Goal: Task Accomplishment & Management: Manage account settings

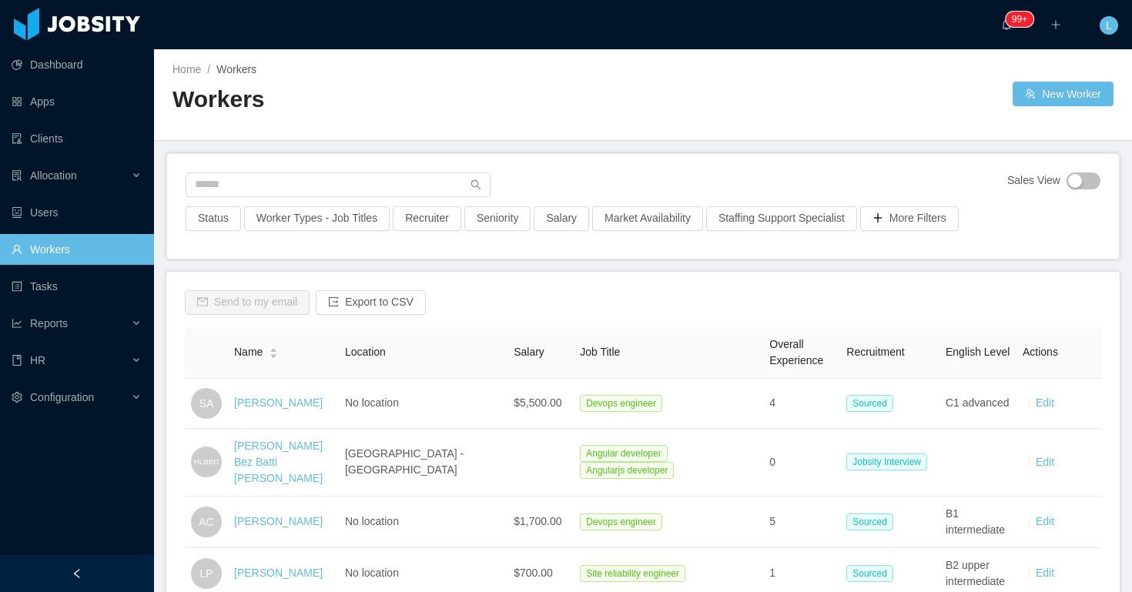
click at [411, 169] on div "Sales View Status Worker Types - Job Titles Recruiter Seniority Salary Market A…" at bounding box center [643, 206] width 952 height 105
paste input "**********"
click at [411, 173] on input "text" at bounding box center [338, 184] width 305 height 25
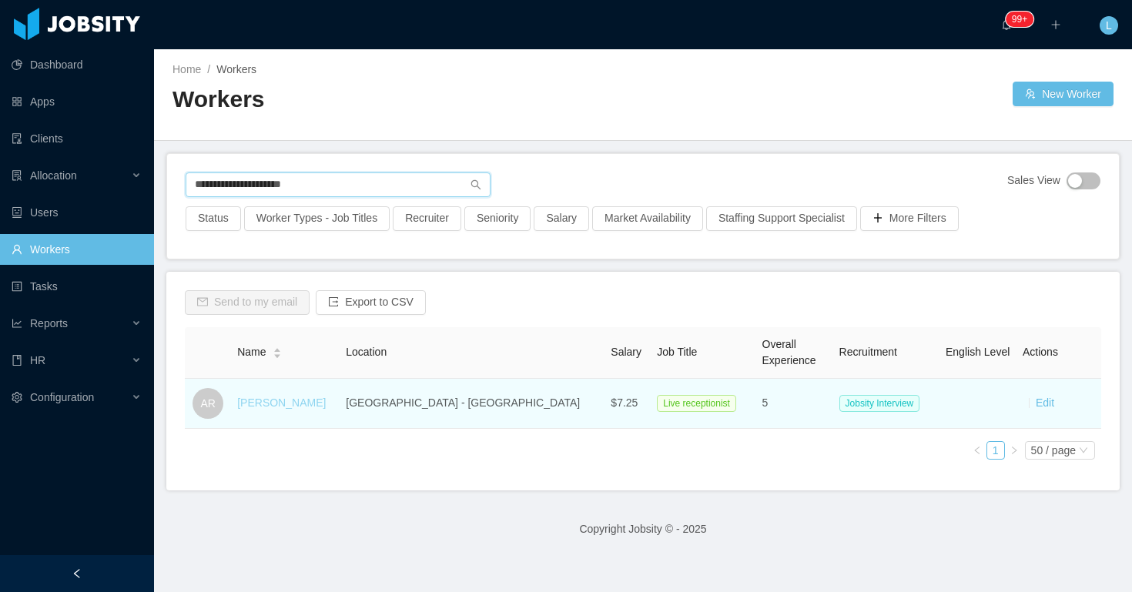
type input "**********"
click at [263, 402] on link "Andrés Romero" at bounding box center [281, 403] width 89 height 12
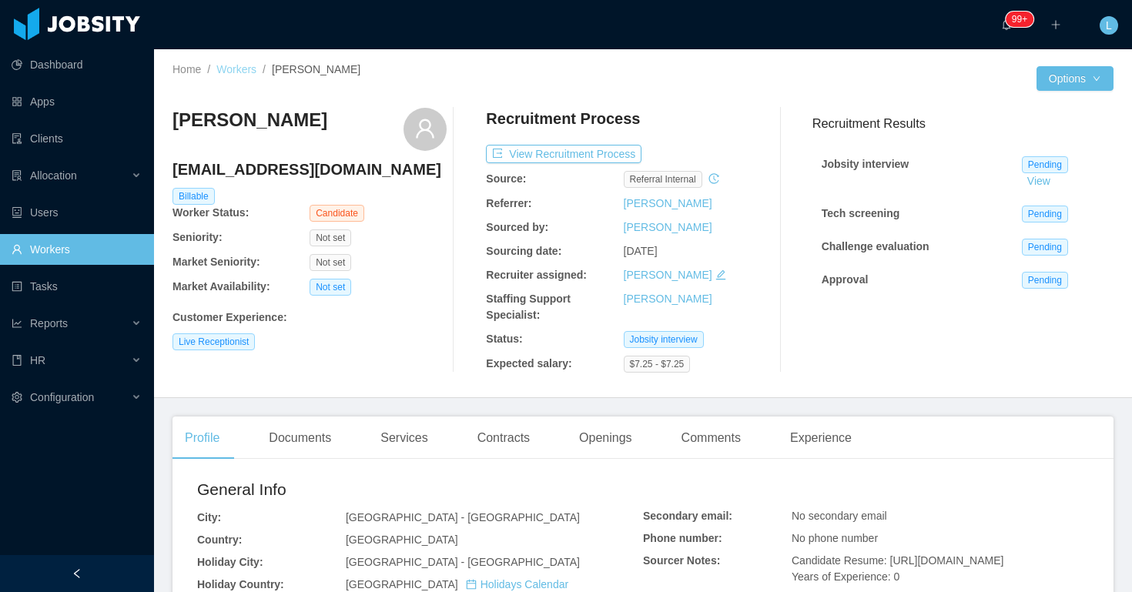
click at [251, 65] on link "Workers" at bounding box center [236, 69] width 40 height 12
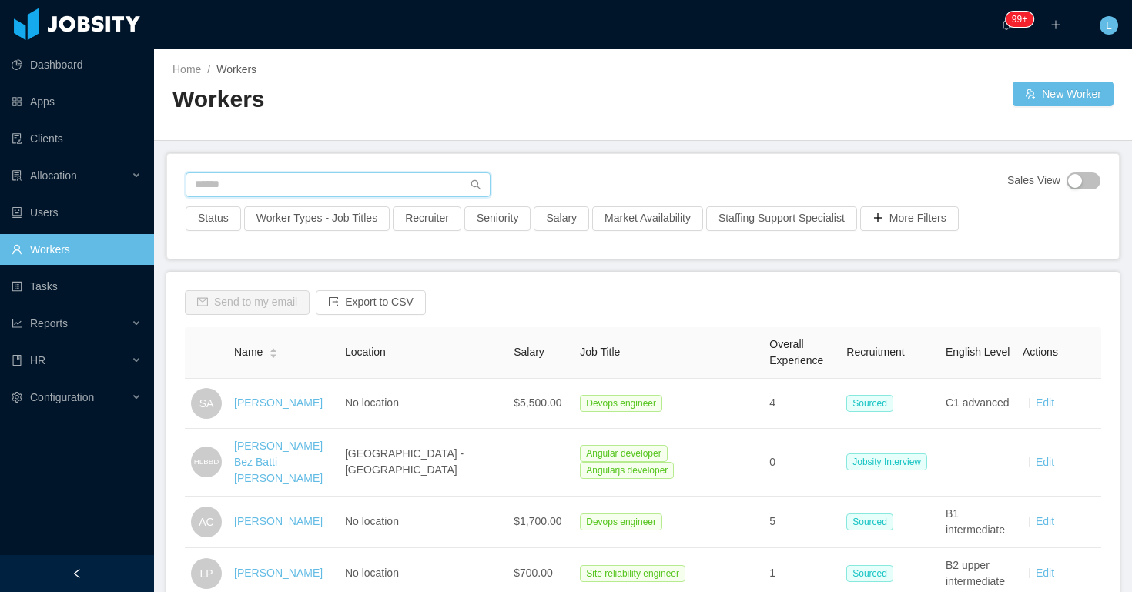
click at [264, 183] on input "text" at bounding box center [338, 184] width 305 height 25
paste input "**********"
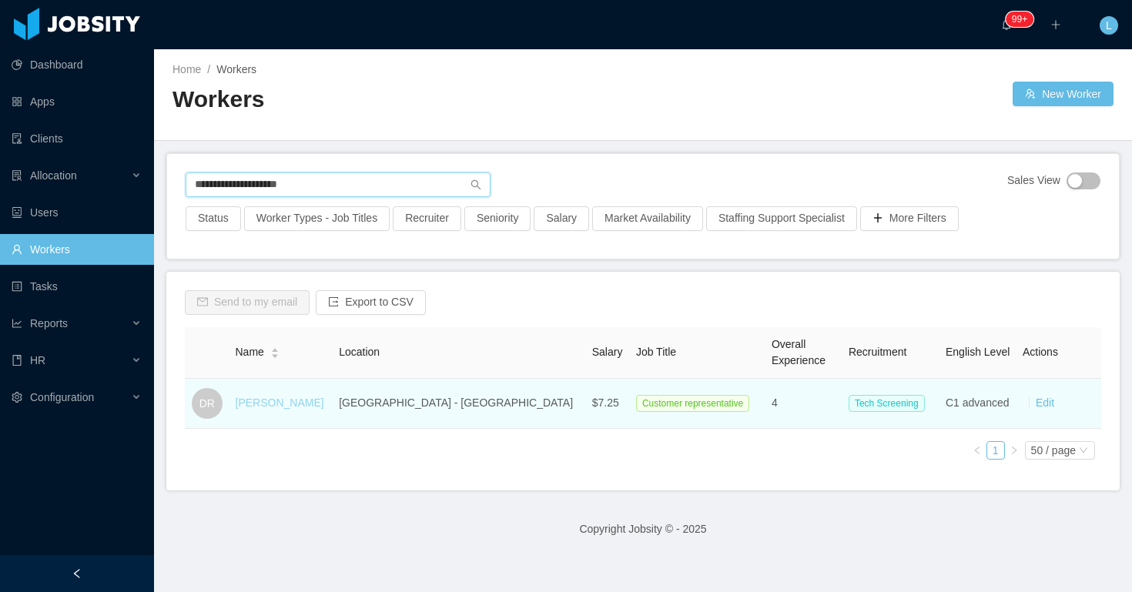
type input "**********"
click at [249, 400] on link "Danilo Robles" at bounding box center [280, 403] width 89 height 12
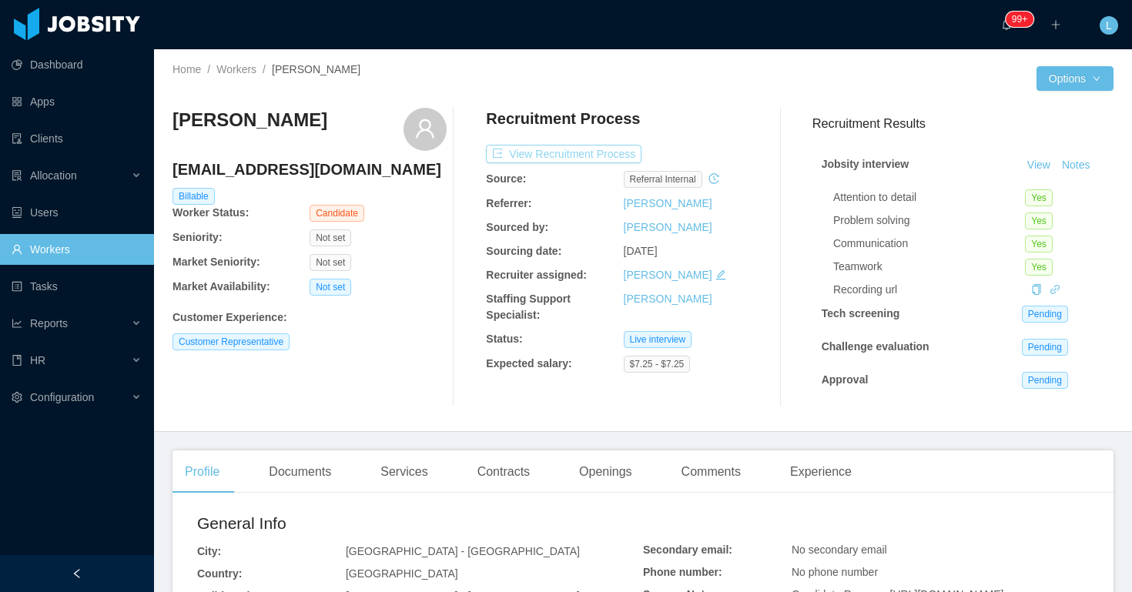
click at [624, 162] on button "View Recruitment Process" at bounding box center [564, 154] width 156 height 18
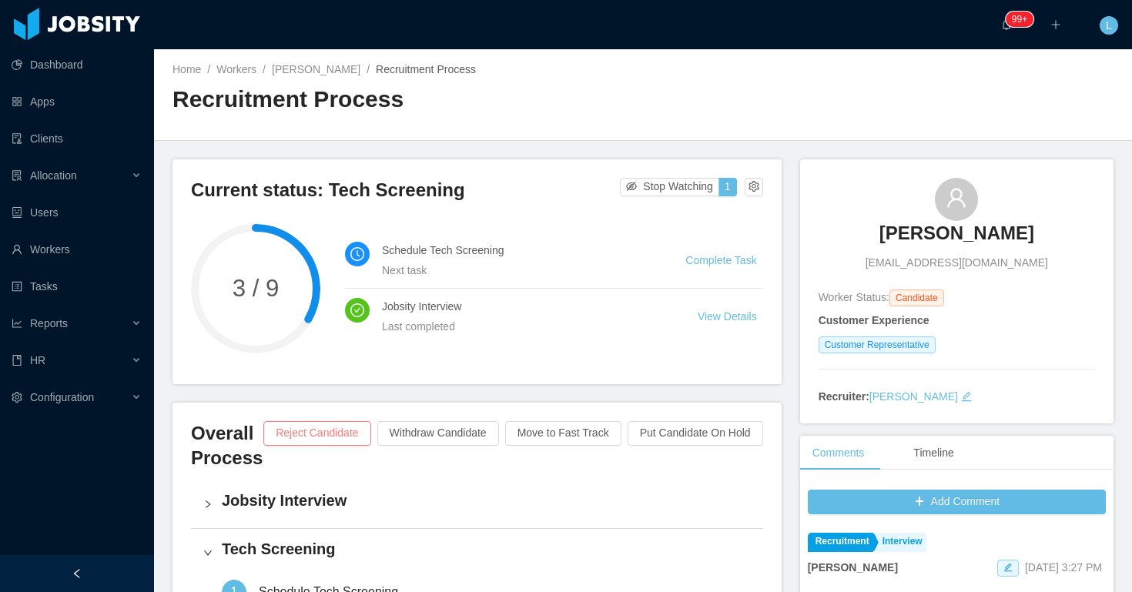
click at [332, 430] on button "Reject Candidate" at bounding box center [316, 433] width 107 height 25
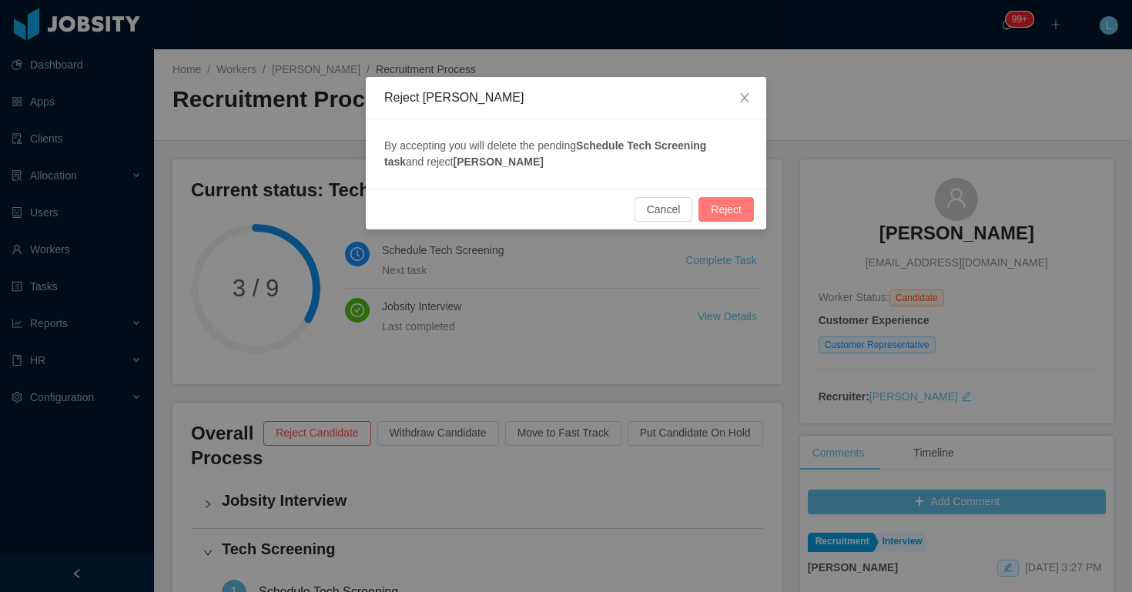
click at [732, 212] on button "Reject" at bounding box center [725, 209] width 55 height 25
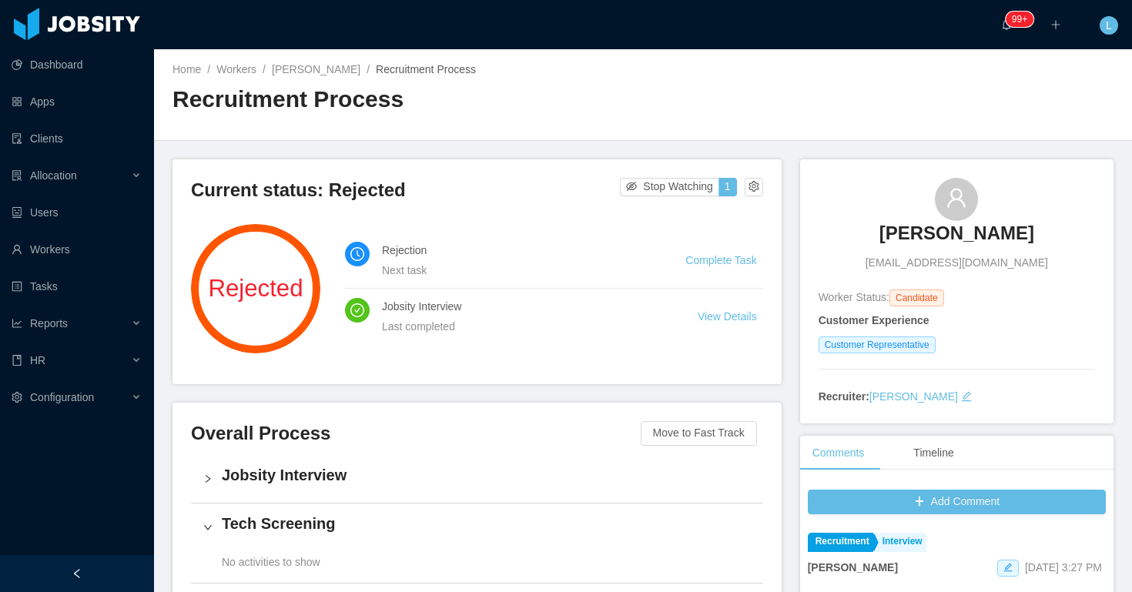
click at [733, 266] on li "Complete Task" at bounding box center [723, 260] width 77 height 17
click at [735, 253] on li "Complete Task" at bounding box center [723, 260] width 77 height 17
click at [731, 261] on link "Complete Task" at bounding box center [720, 260] width 71 height 12
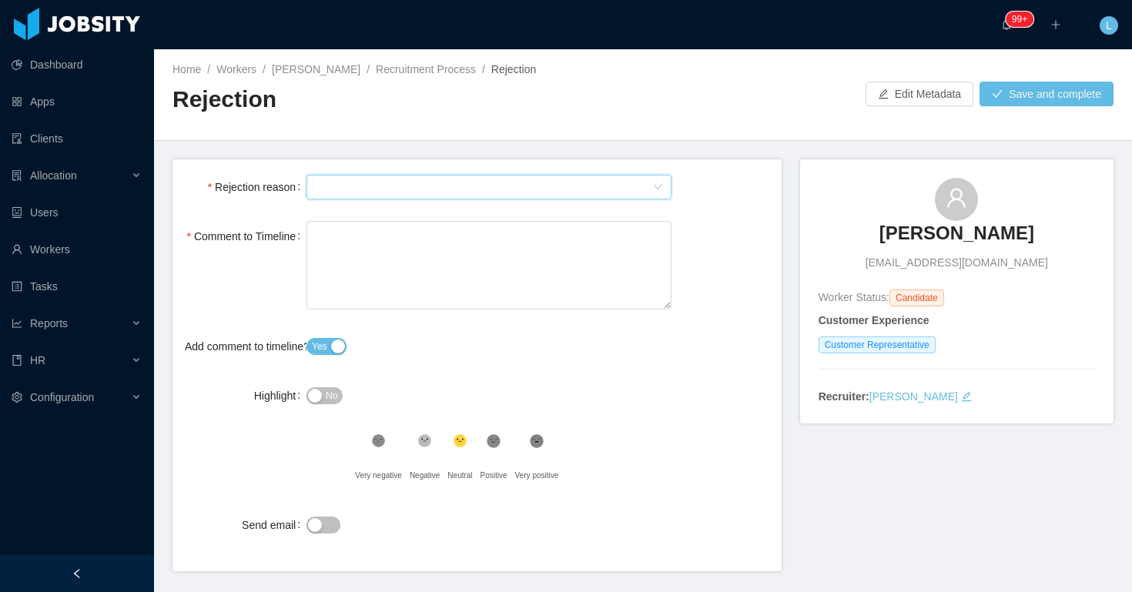
click at [473, 187] on div "Select Type" at bounding box center [484, 187] width 336 height 23
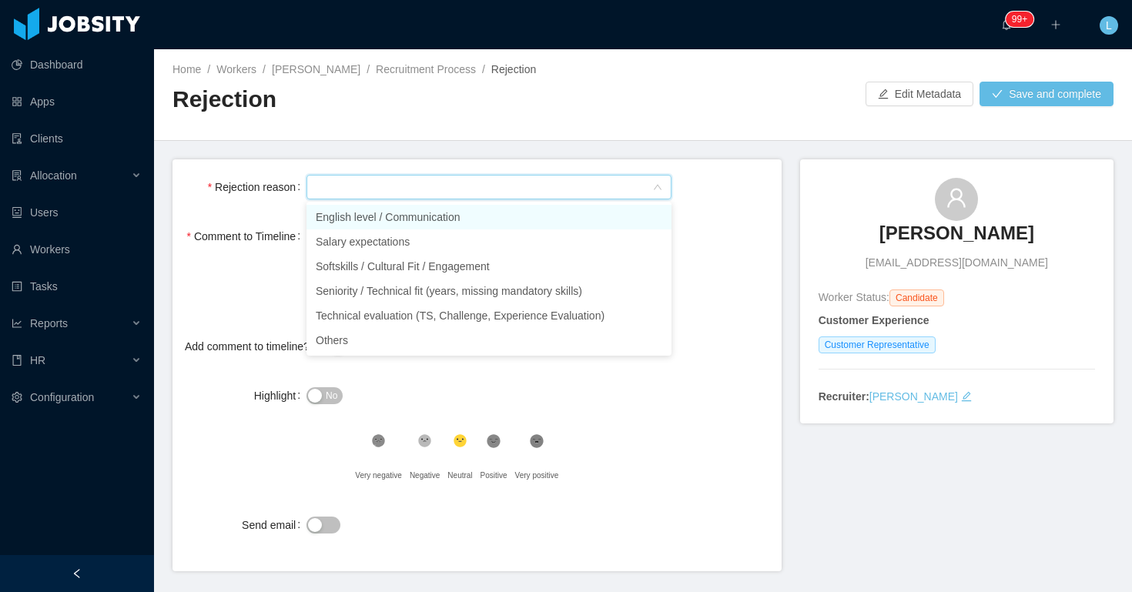
click at [466, 214] on li "English level / Communication" at bounding box center [488, 217] width 365 height 25
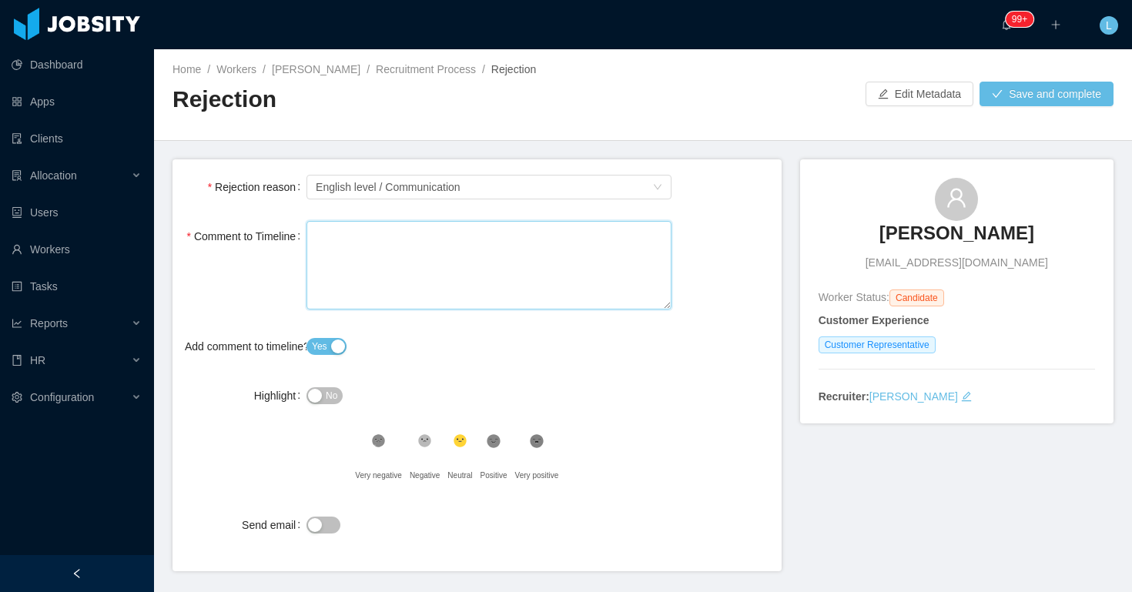
click at [460, 266] on textarea "Comment to Timeline" at bounding box center [488, 265] width 365 height 89
type textarea "*"
paste textarea "**********"
type textarea "**********"
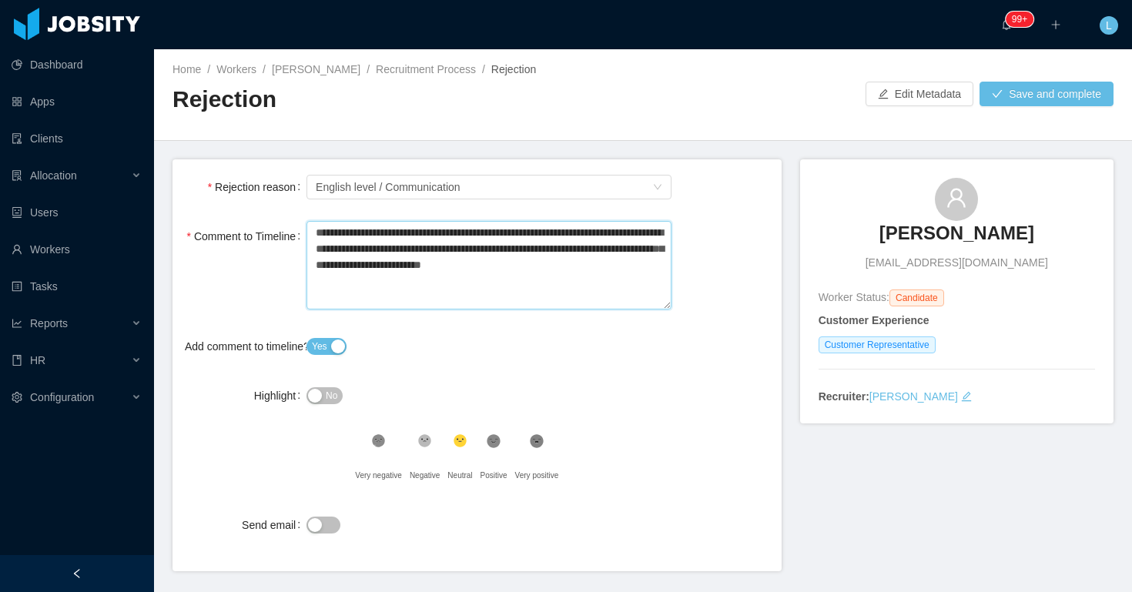
type textarea "**********"
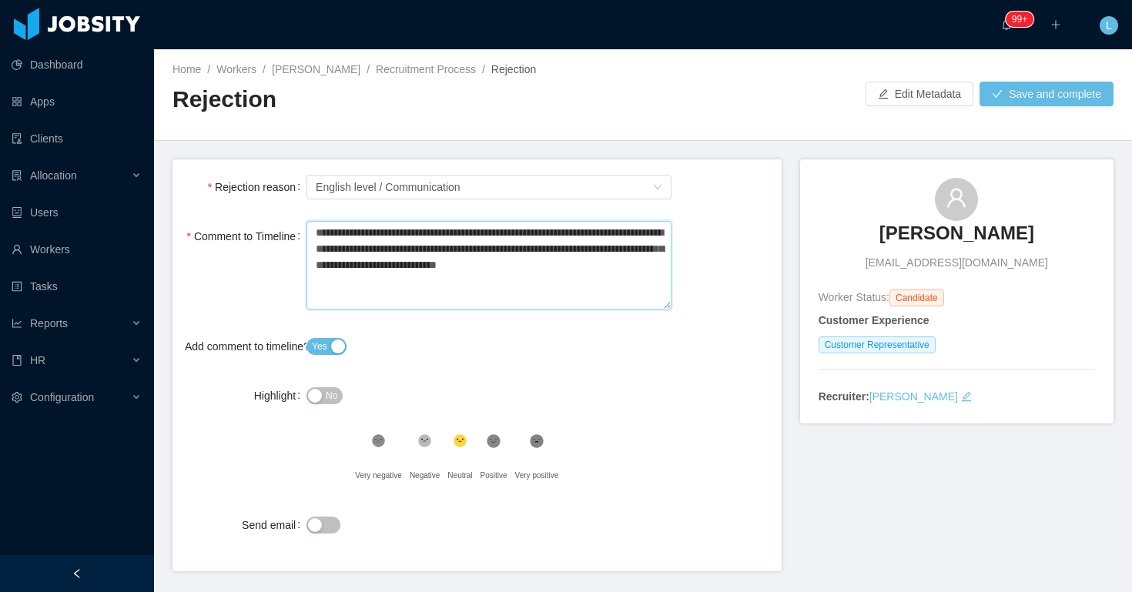
type textarea "**********"
click at [1014, 85] on button "Save and complete" at bounding box center [1046, 94] width 134 height 25
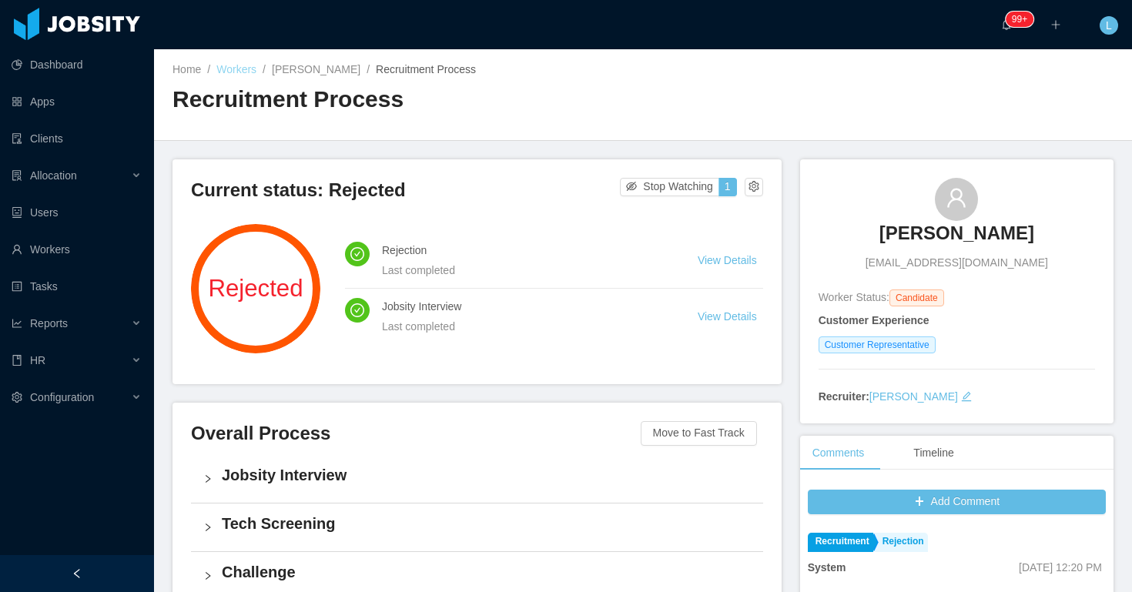
click at [249, 65] on link "Workers" at bounding box center [236, 69] width 40 height 12
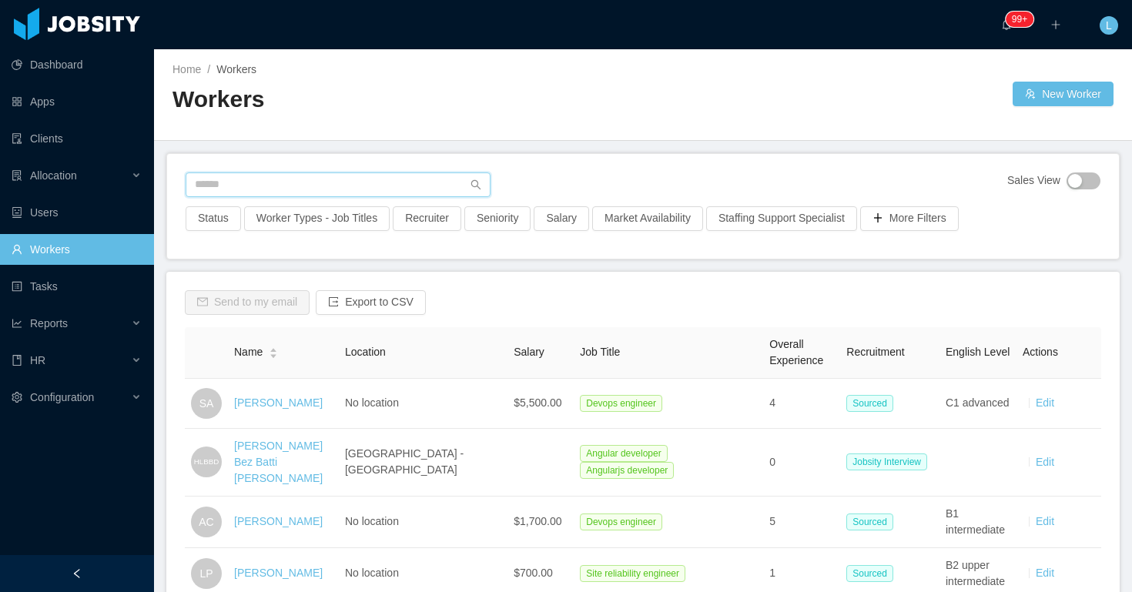
click at [420, 182] on input "text" at bounding box center [338, 184] width 305 height 25
paste input "**********"
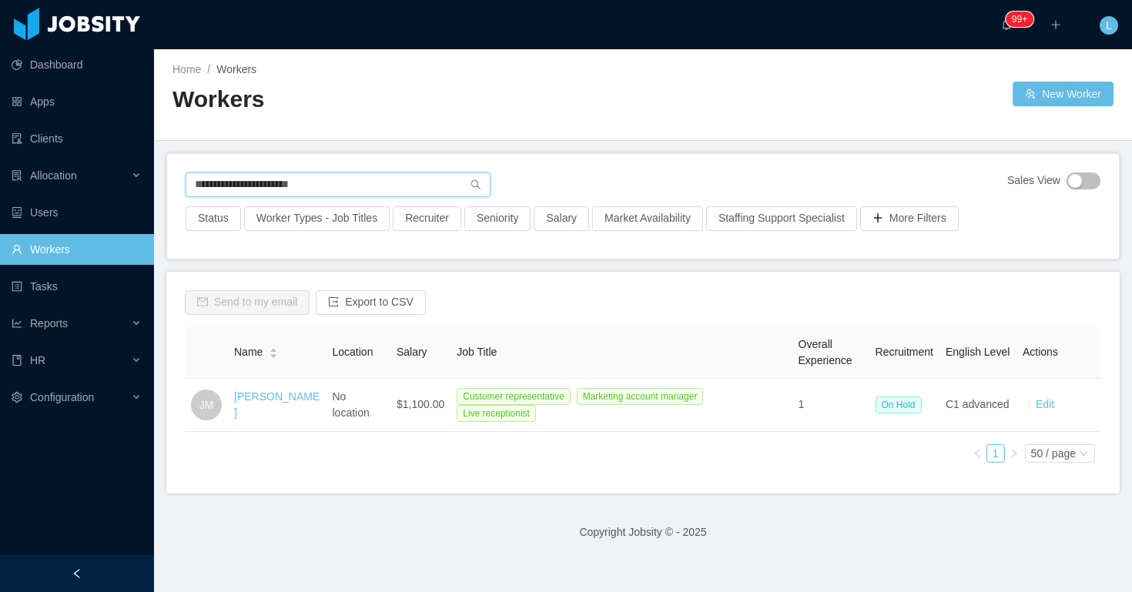
type input "**********"
click at [83, 238] on link "Workers" at bounding box center [77, 249] width 130 height 31
click at [112, 180] on div "Allocation" at bounding box center [77, 175] width 154 height 31
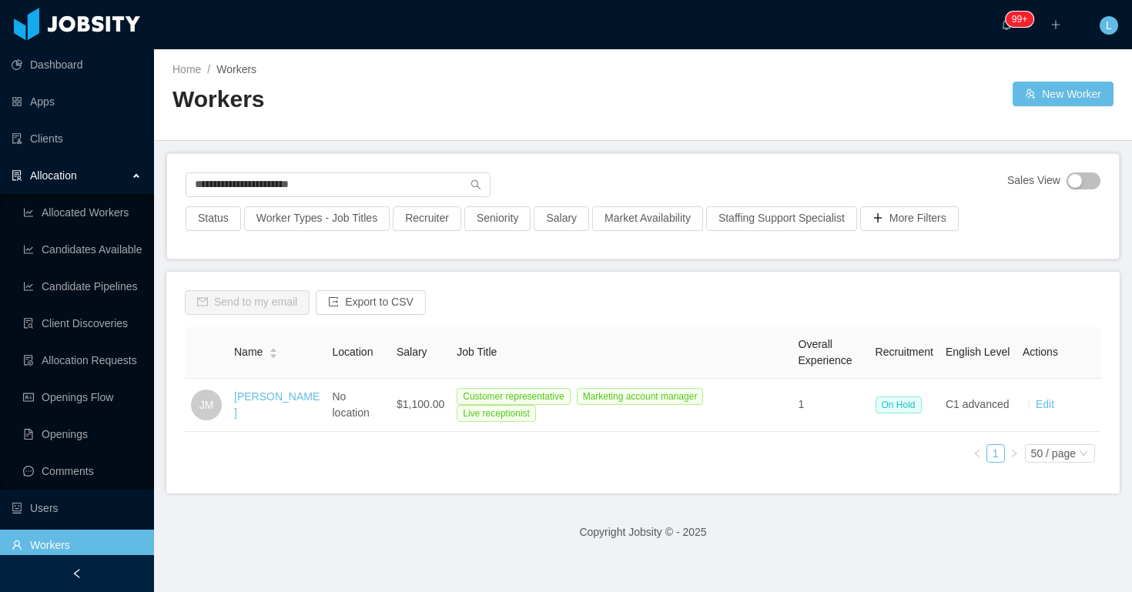
click at [97, 178] on div "Allocation" at bounding box center [77, 175] width 154 height 31
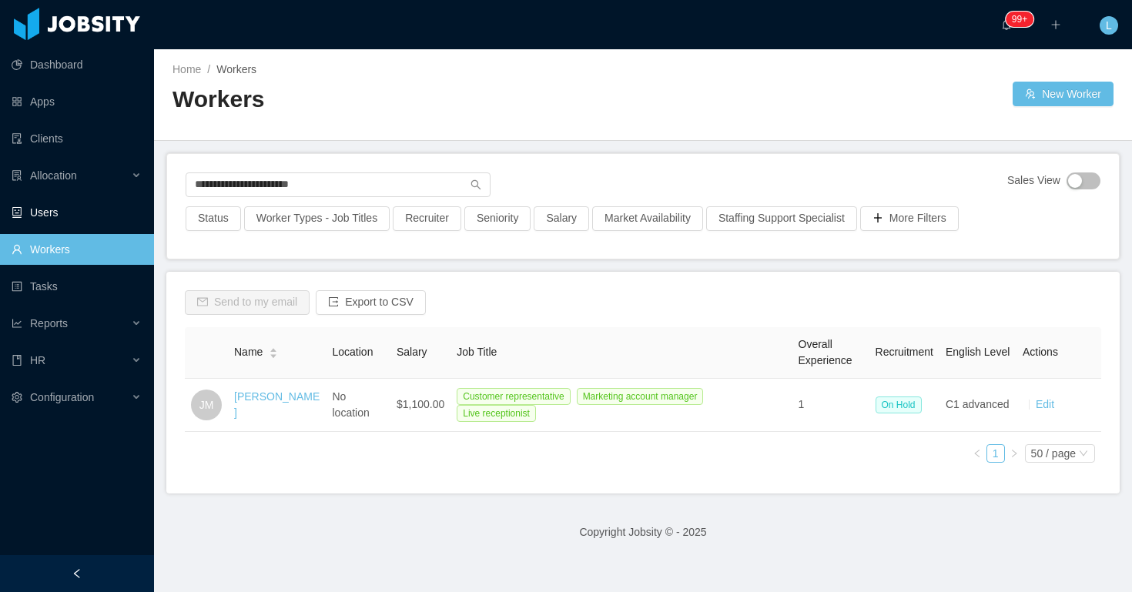
click at [75, 208] on link "Users" at bounding box center [77, 212] width 130 height 31
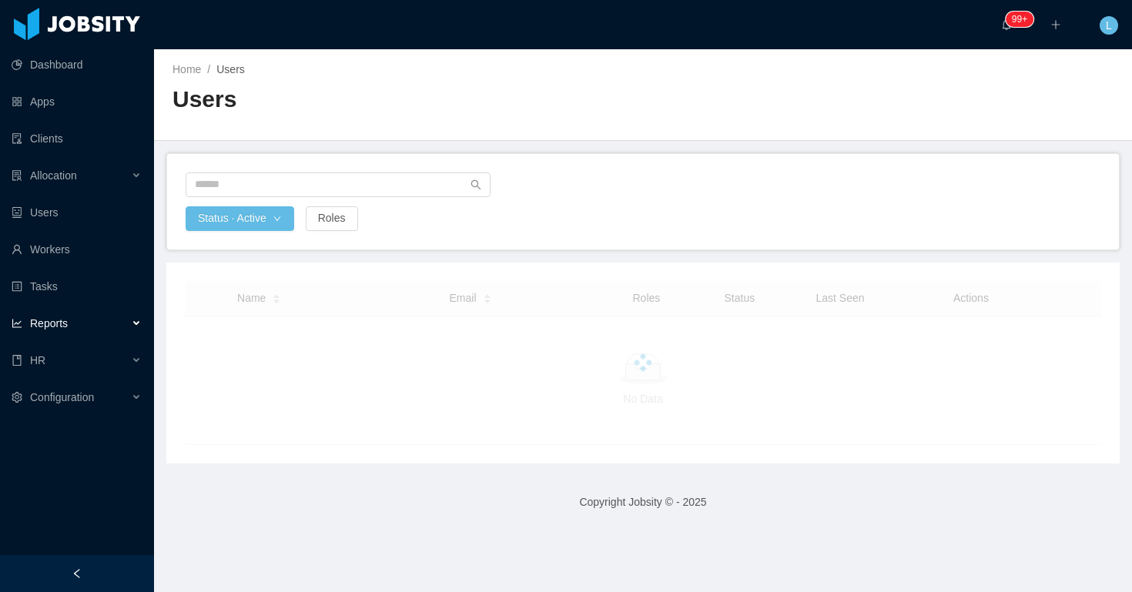
click at [75, 325] on div "Reports" at bounding box center [77, 323] width 154 height 31
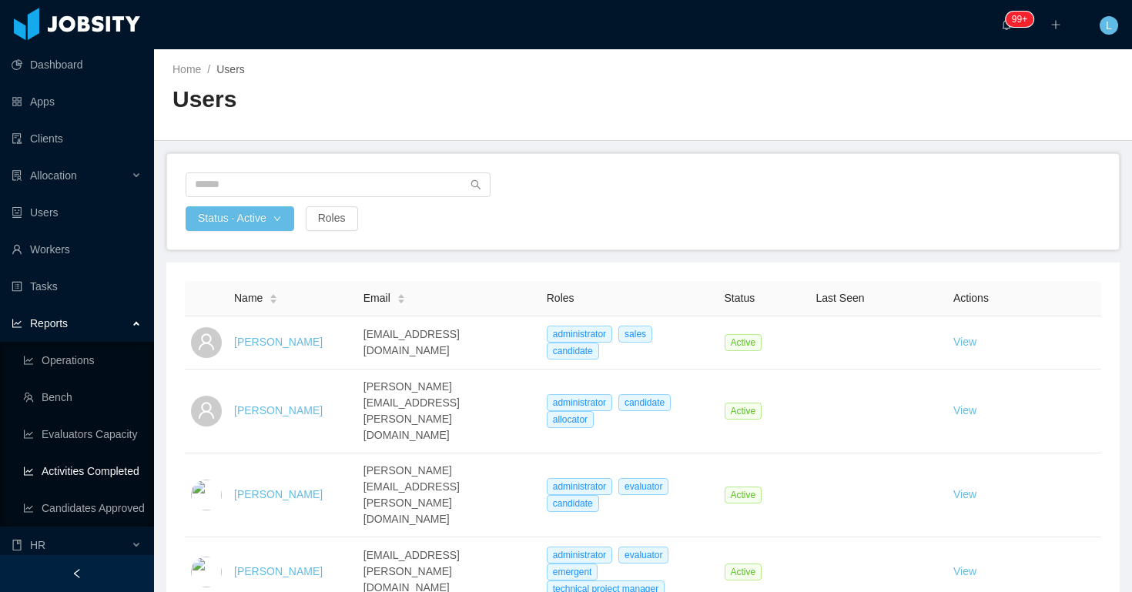
click at [109, 465] on link "Activities Completed" at bounding box center [82, 471] width 119 height 31
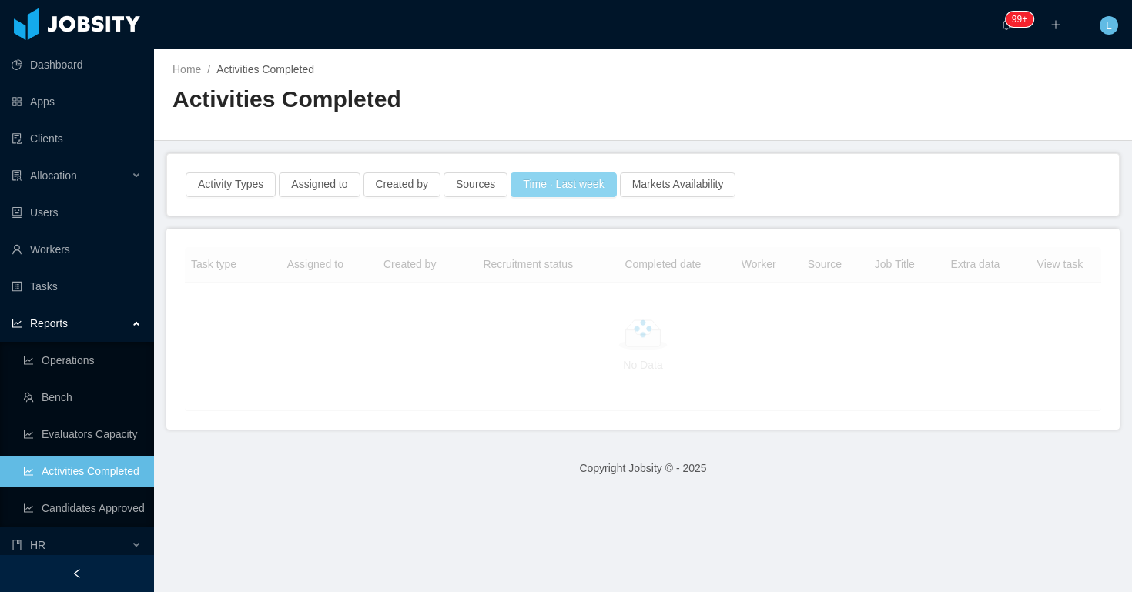
click at [557, 182] on button "Time · Last week" at bounding box center [562, 184] width 105 height 25
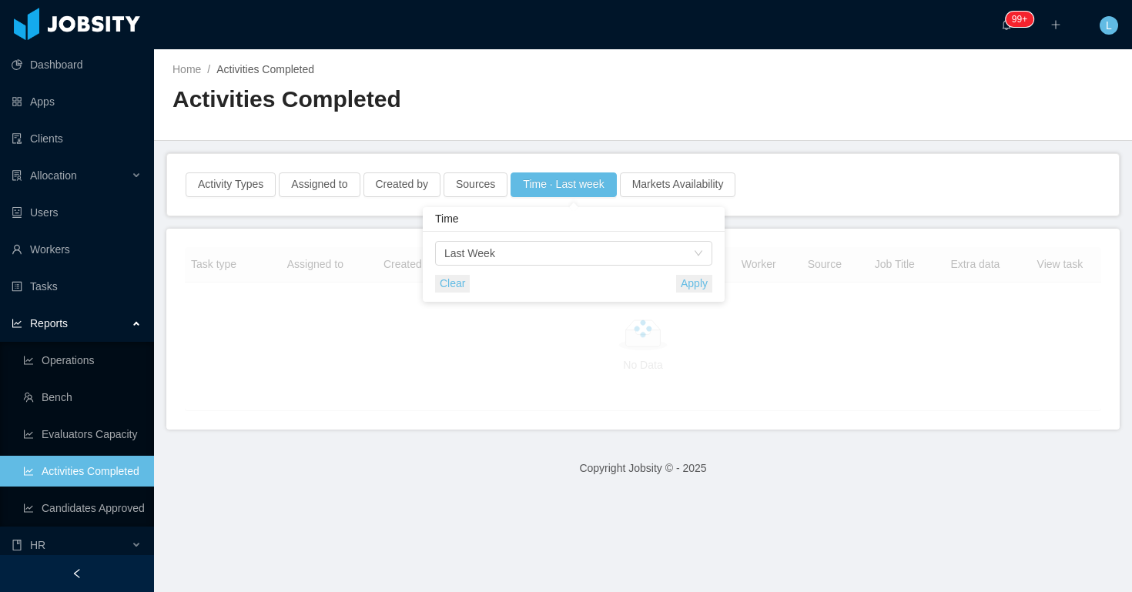
click at [527, 271] on div "Time Last Week Clear Apply" at bounding box center [573, 267] width 277 height 52
click at [534, 253] on div "Time Last Week" at bounding box center [568, 253] width 249 height 23
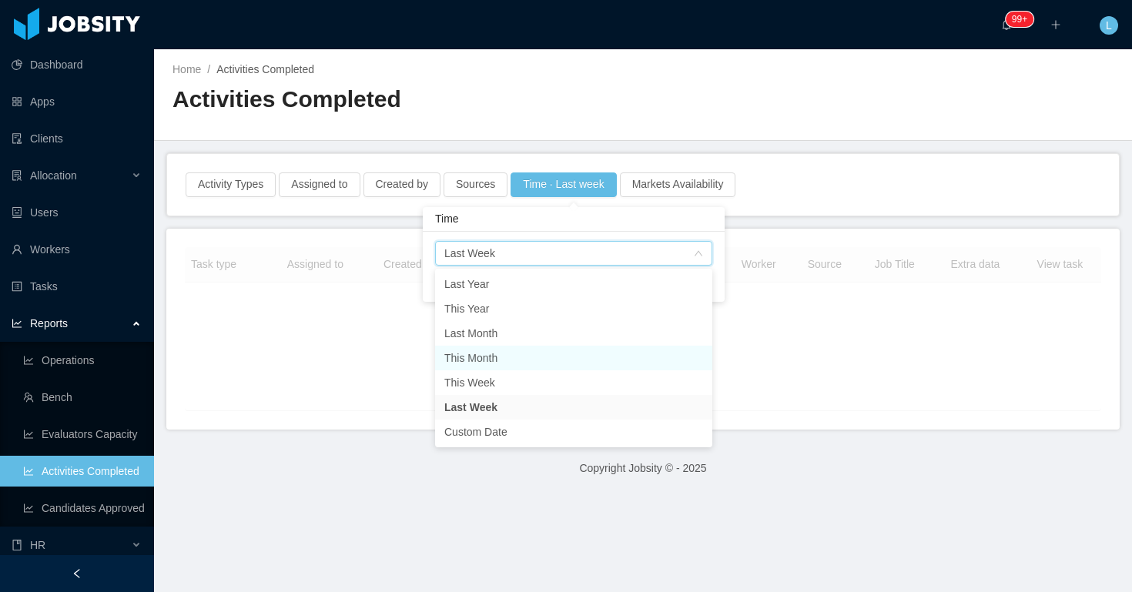
click at [525, 359] on li "This Month" at bounding box center [573, 358] width 277 height 25
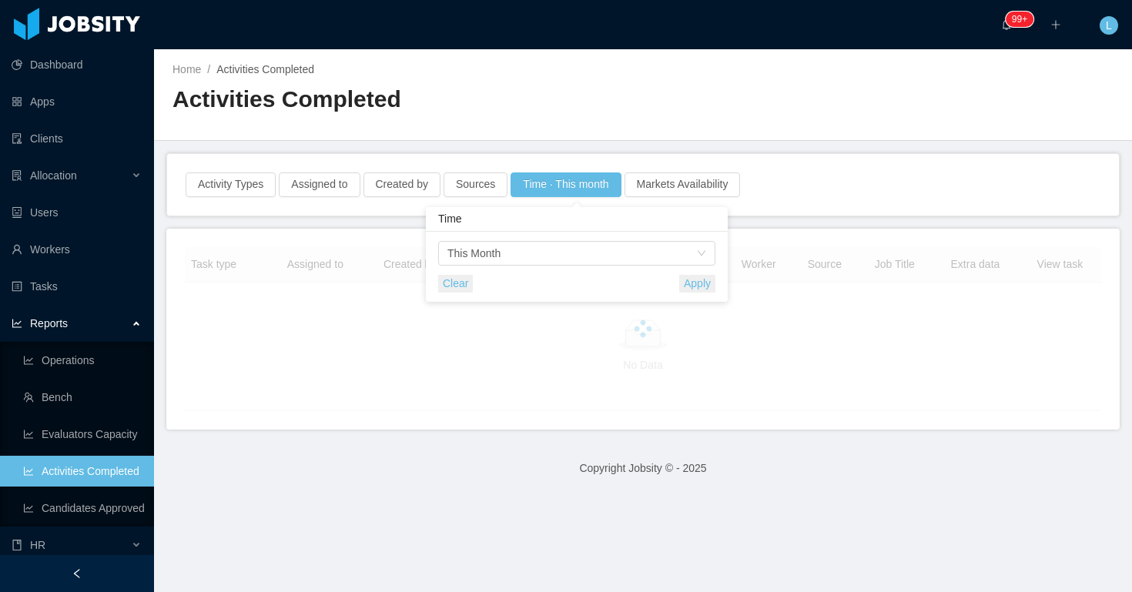
click at [688, 283] on button "Apply" at bounding box center [697, 284] width 36 height 18
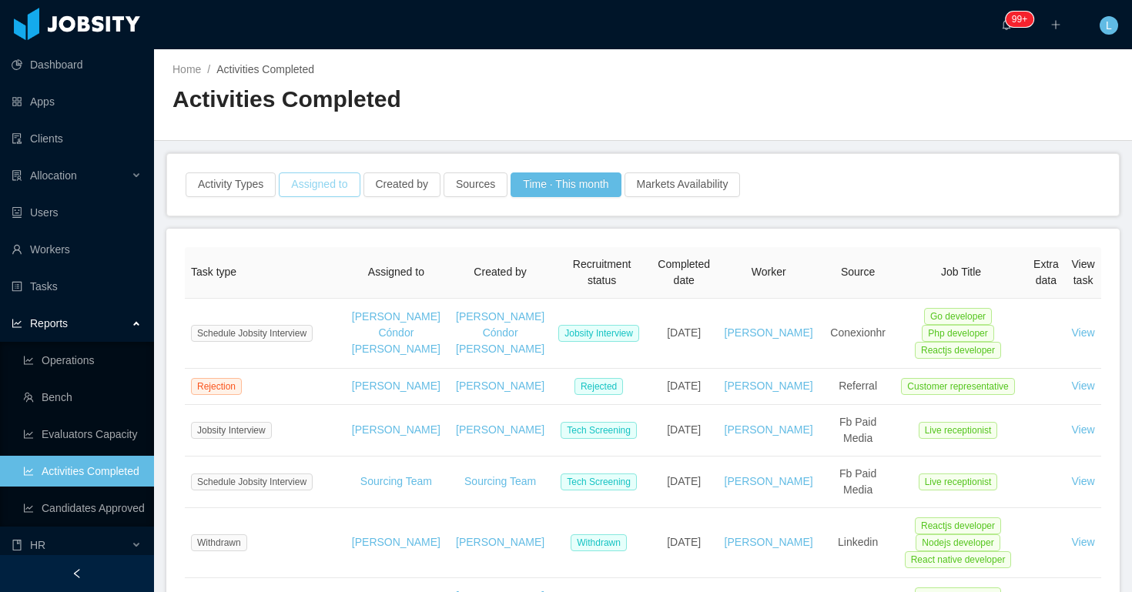
click at [296, 189] on button "Assigned to" at bounding box center [319, 184] width 81 height 25
click at [298, 251] on div "Assigned to" at bounding box center [321, 253] width 206 height 15
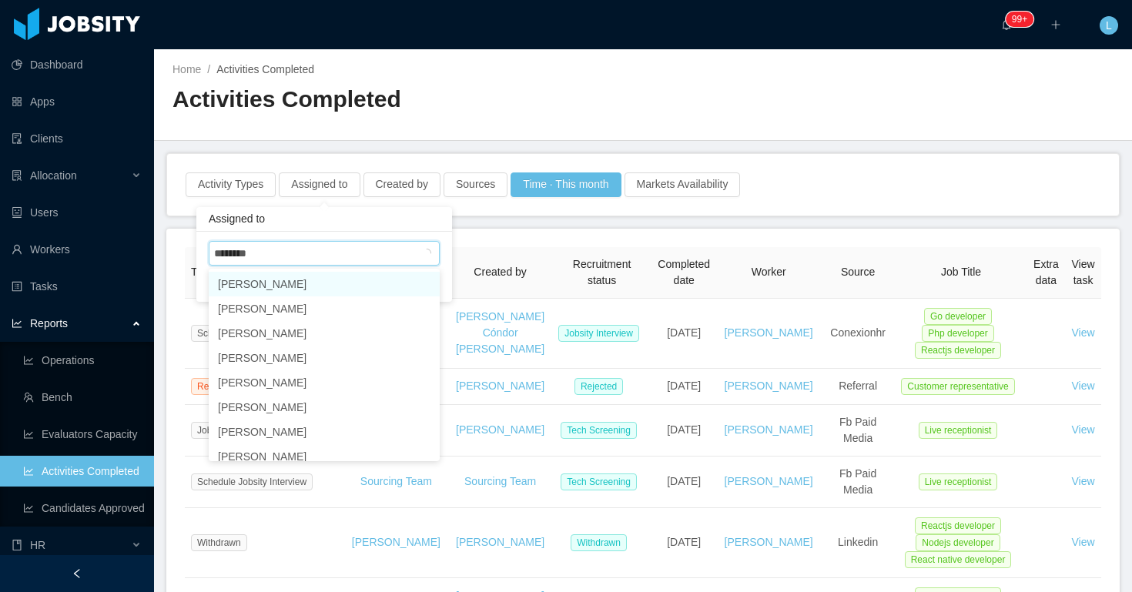
type input "*********"
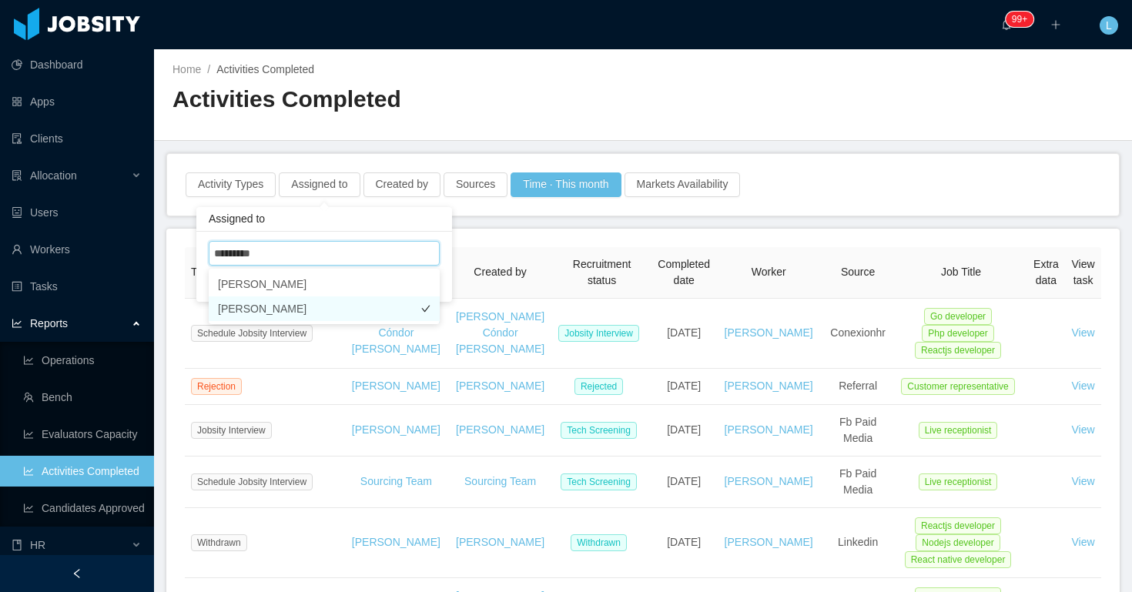
click at [361, 316] on li "Valentina Latorre" at bounding box center [324, 308] width 231 height 25
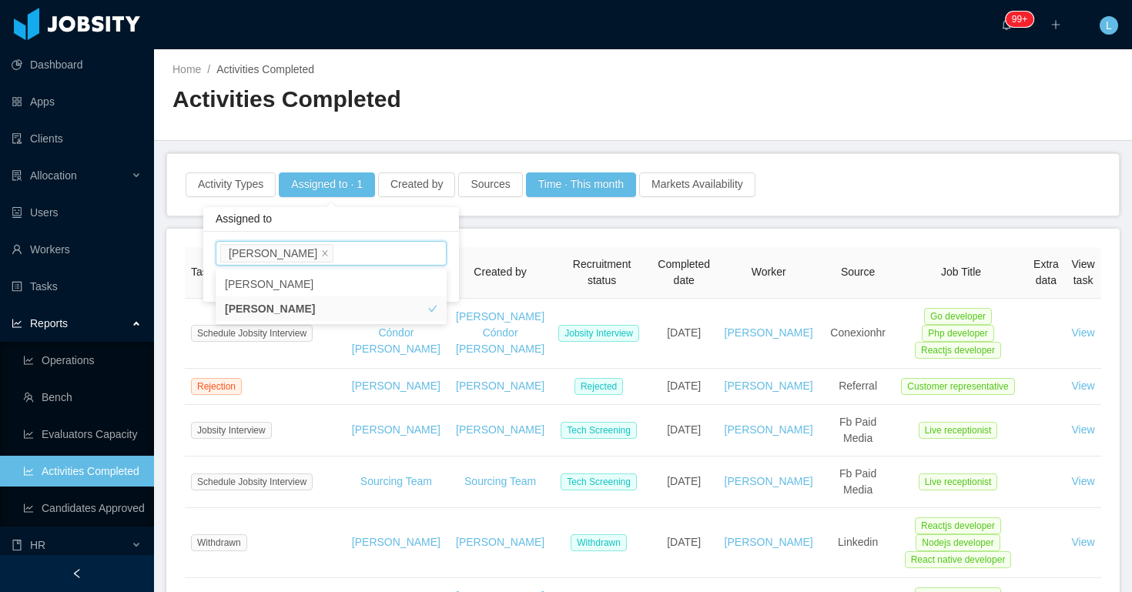
click at [401, 223] on div "Assigned to" at bounding box center [331, 219] width 256 height 25
click at [701, 115] on div "Home / Activities Completed / Activities Completed" at bounding box center [643, 95] width 978 height 92
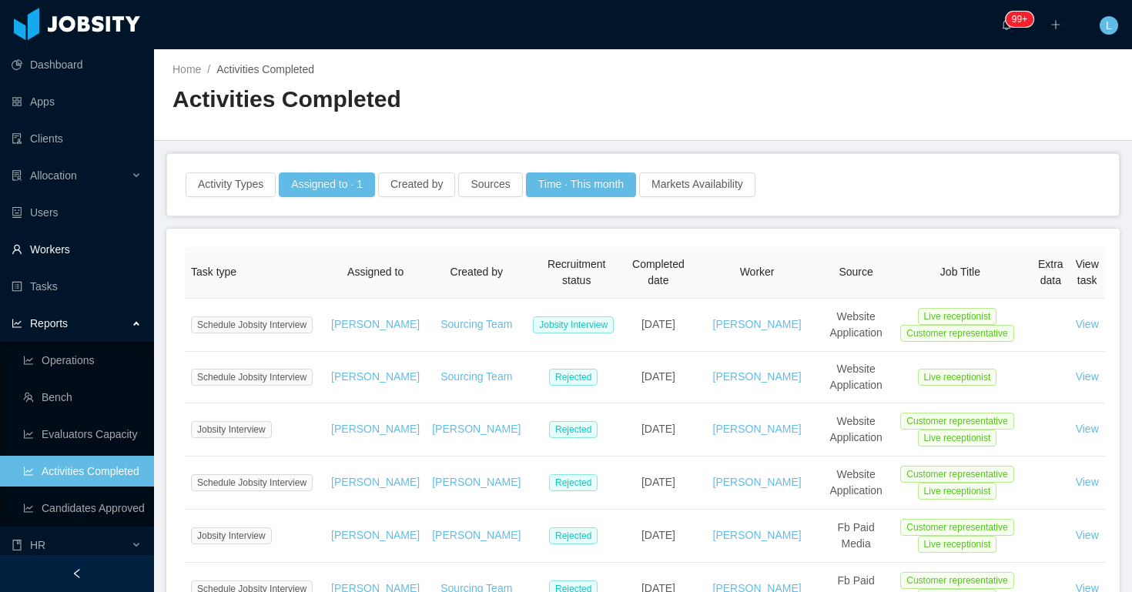
click at [81, 253] on link "Workers" at bounding box center [77, 249] width 130 height 31
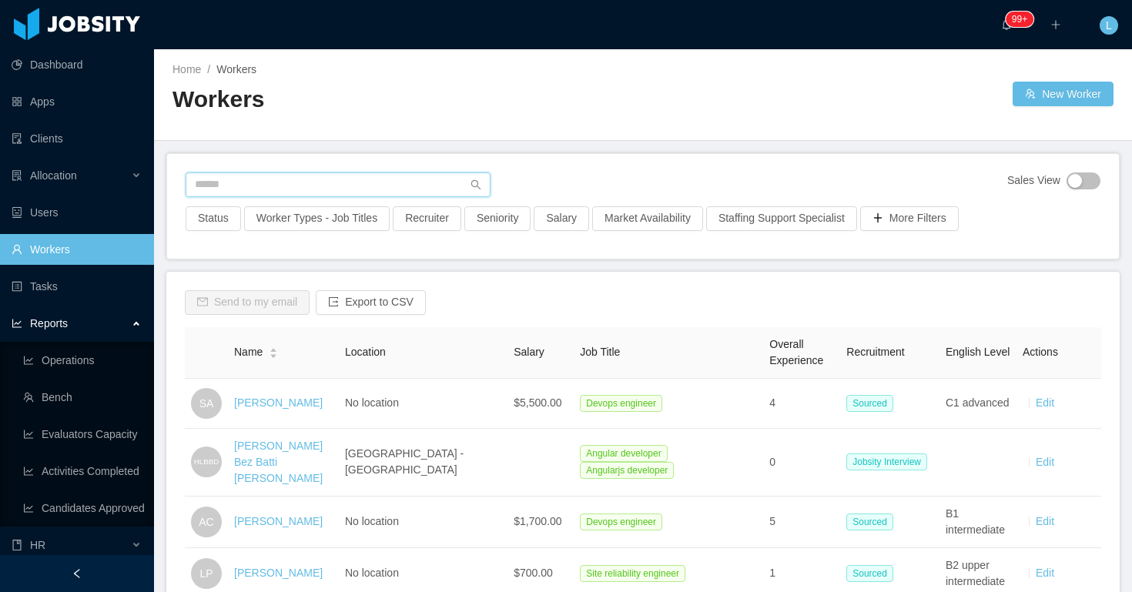
paste input "**********"
click at [371, 186] on input "**********" at bounding box center [338, 184] width 305 height 25
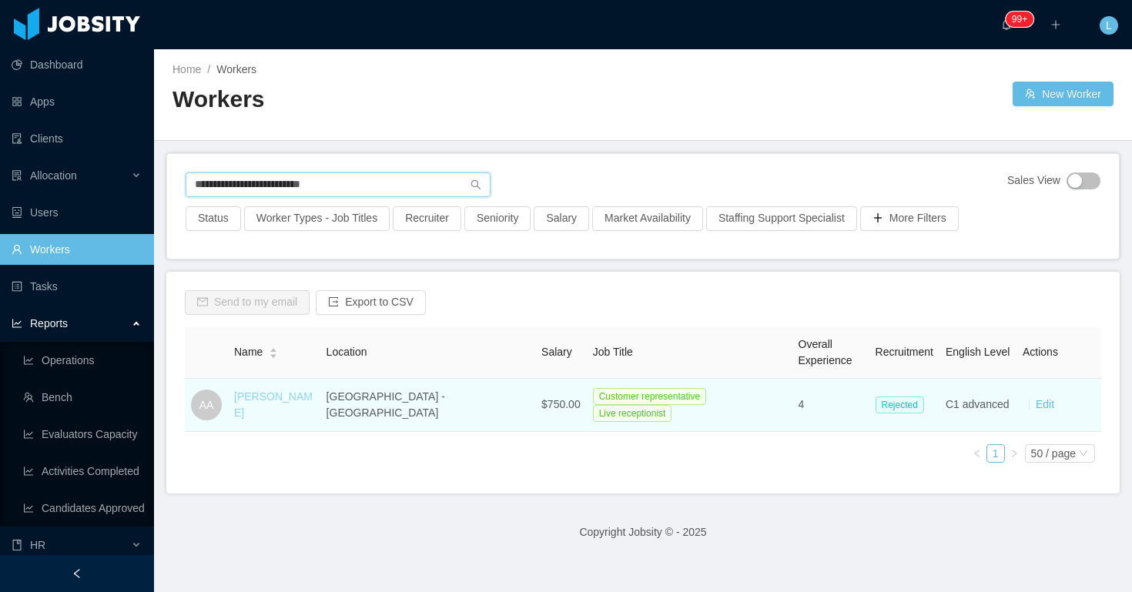
type input "**********"
click at [269, 406] on link "Armando Angulo" at bounding box center [273, 404] width 79 height 28
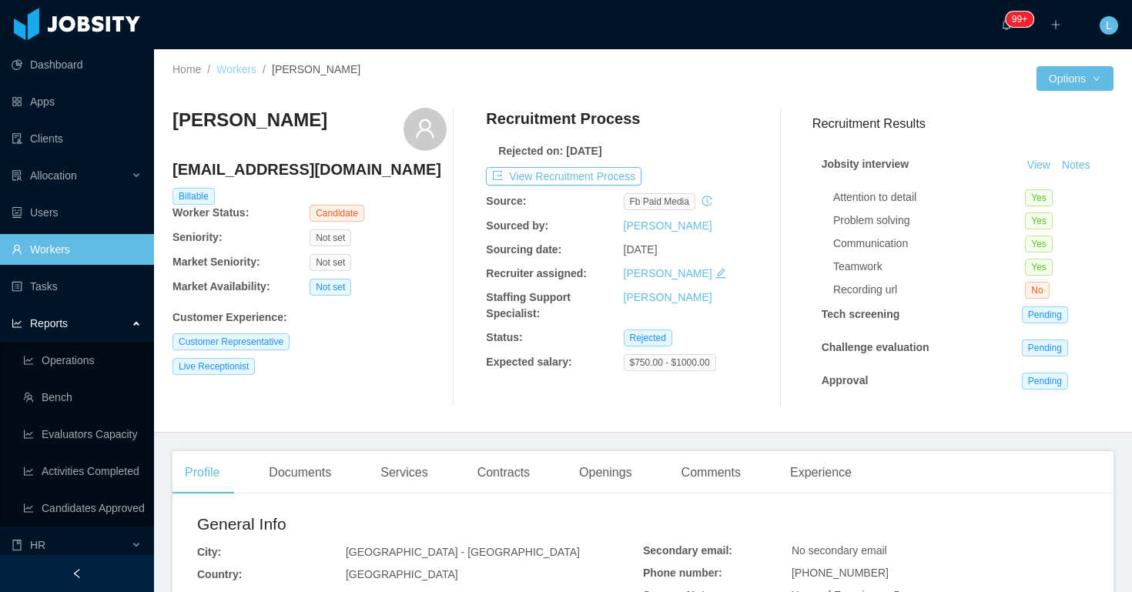
click at [236, 71] on link "Workers" at bounding box center [236, 69] width 40 height 12
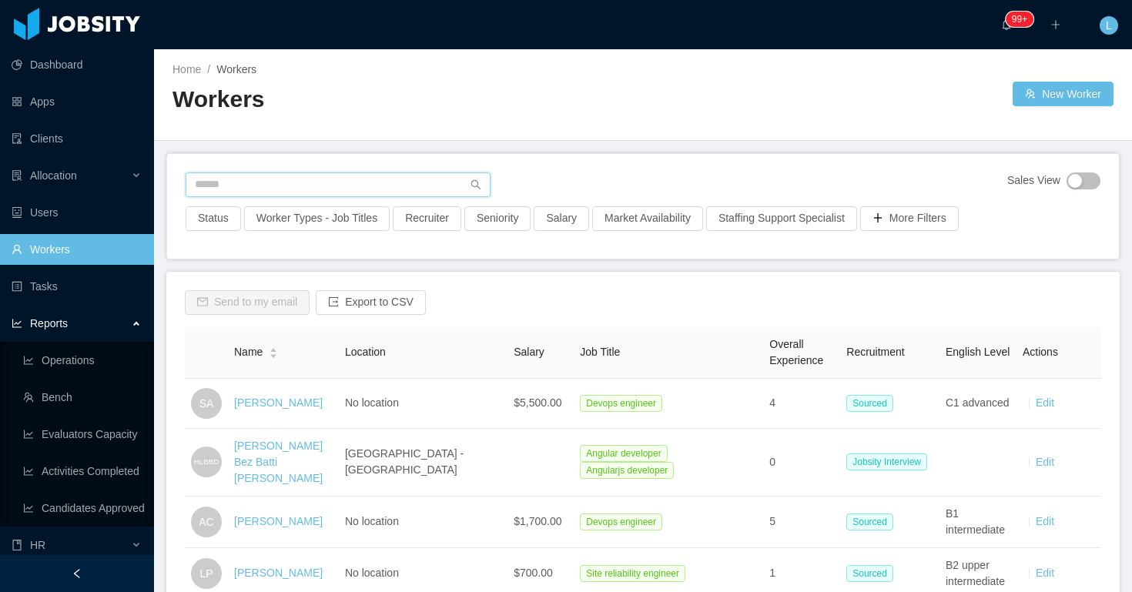
click at [316, 187] on input "text" at bounding box center [338, 184] width 305 height 25
paste input "**********"
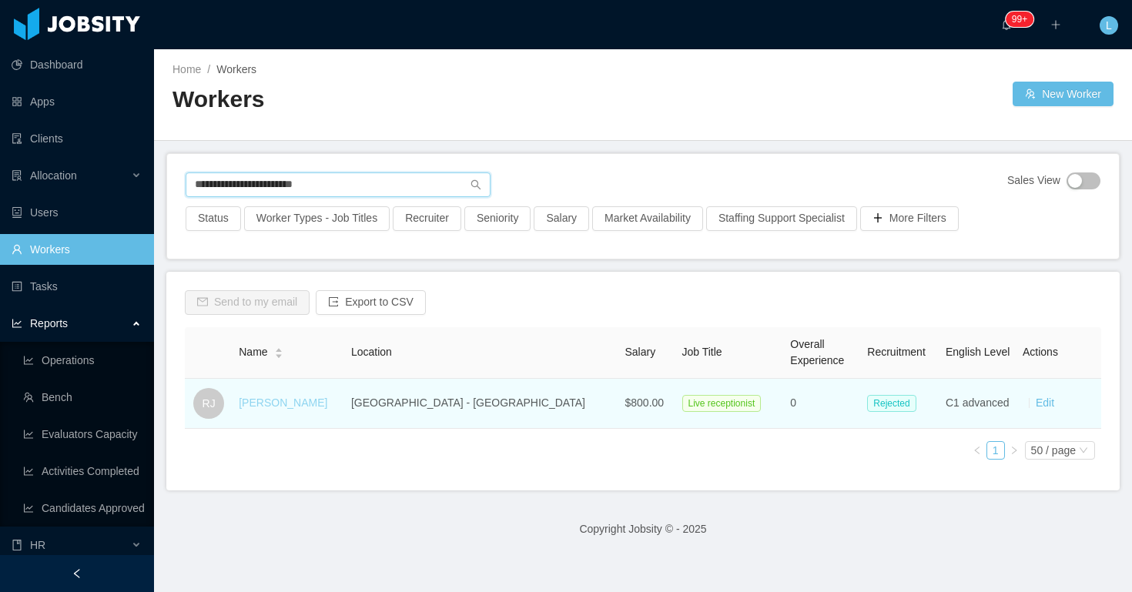
type input "**********"
click at [285, 401] on link "Rachel Jumawan" at bounding box center [283, 403] width 89 height 12
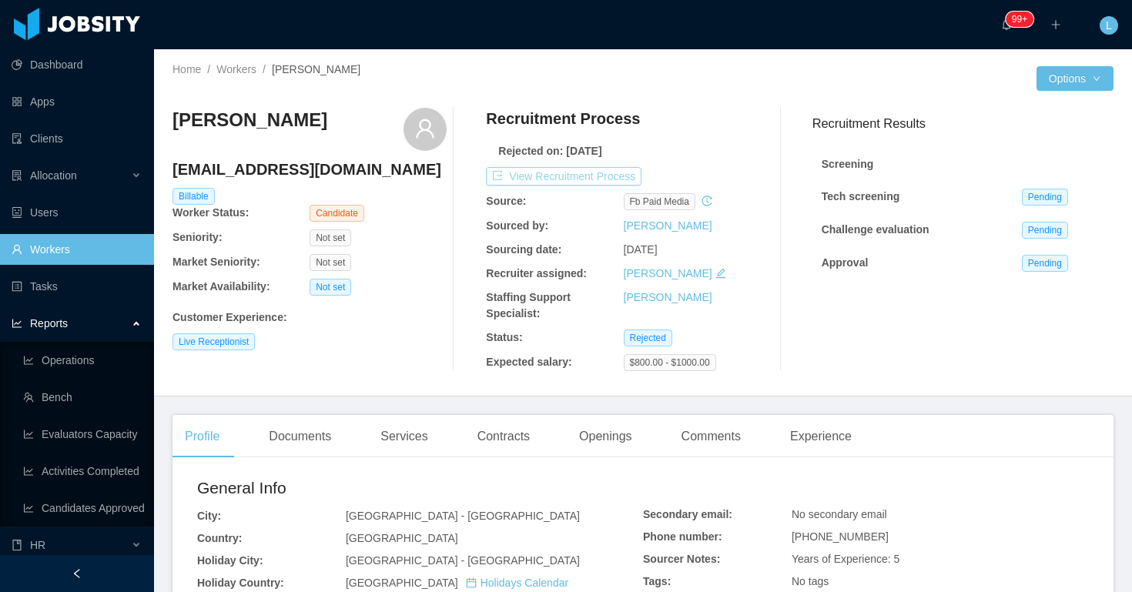
click at [545, 175] on button "View Recruitment Process" at bounding box center [564, 176] width 156 height 18
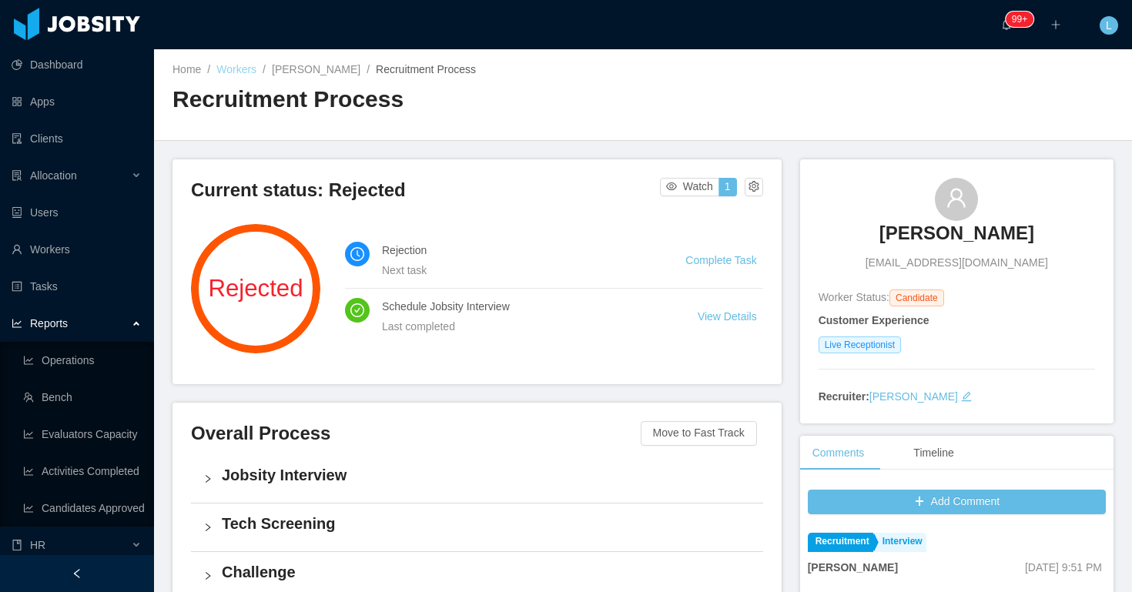
click at [239, 71] on link "Workers" at bounding box center [236, 69] width 40 height 12
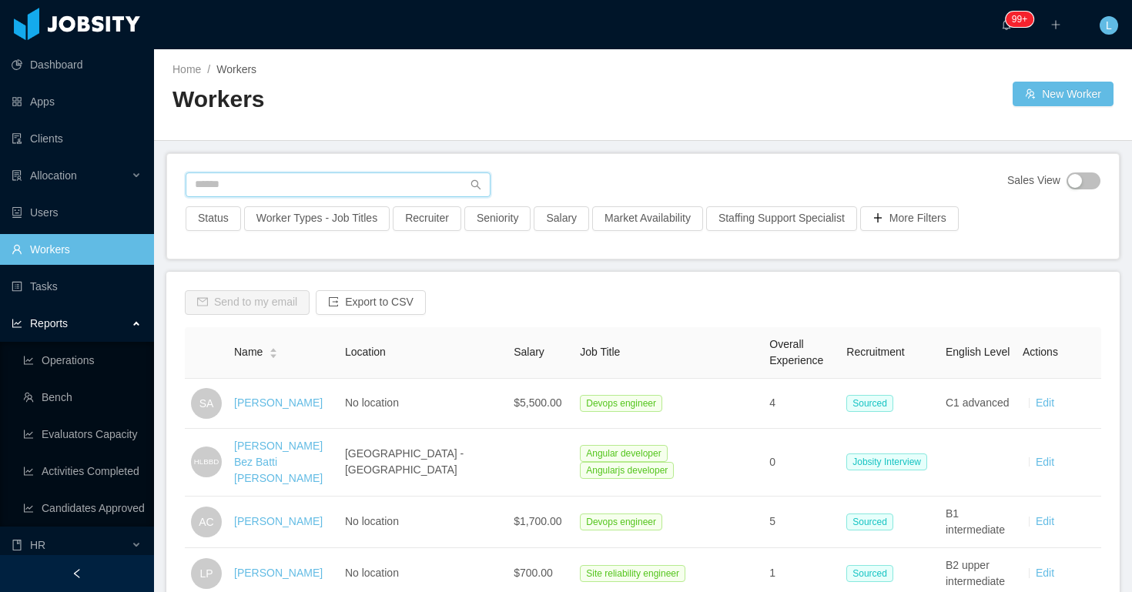
click at [366, 179] on input "text" at bounding box center [338, 184] width 305 height 25
type input "*"
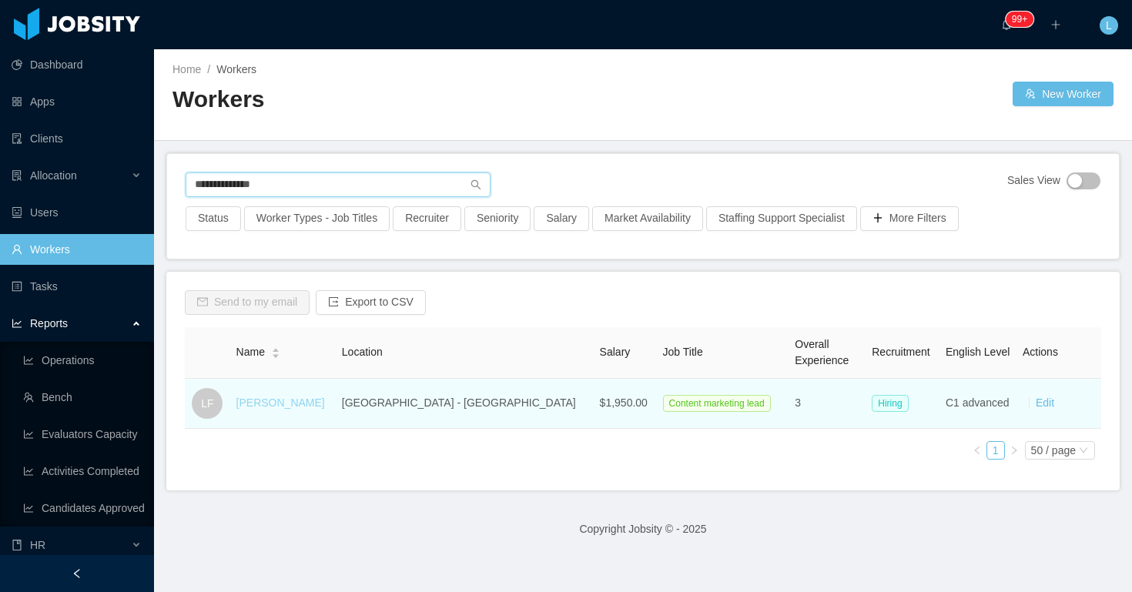
type input "**********"
click at [279, 404] on link "Leticia Fontes" at bounding box center [280, 403] width 89 height 12
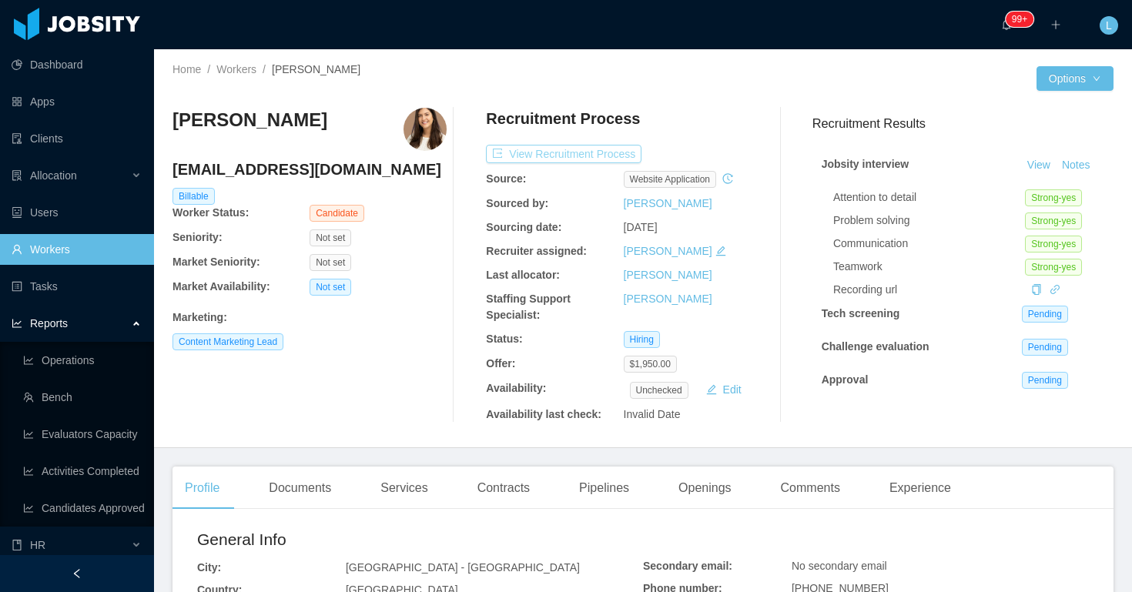
click at [588, 147] on button "View Recruitment Process" at bounding box center [564, 154] width 156 height 18
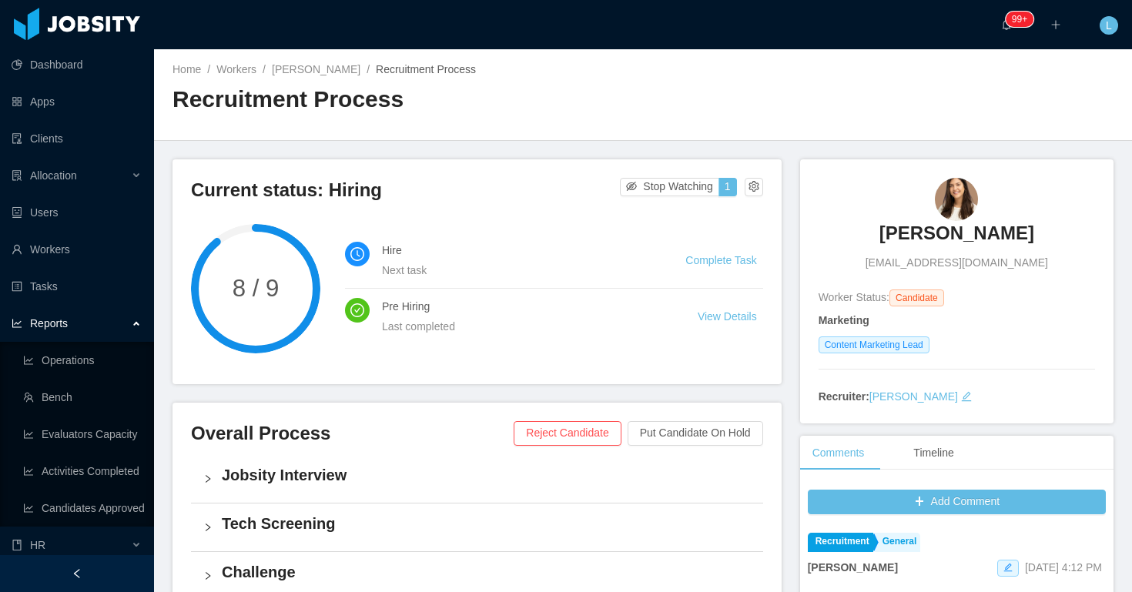
click at [895, 197] on div "Leticia Fontes leticiamoraisfontes@gmail.com" at bounding box center [956, 224] width 276 height 93
copy h3 "Leticia Fontes"
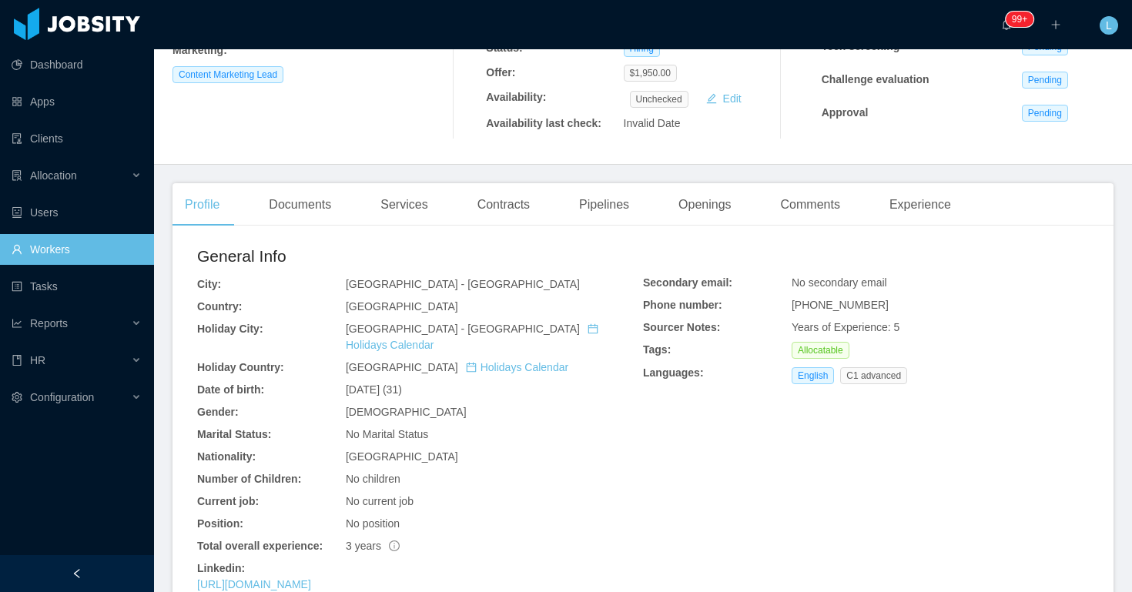
scroll to position [295, 0]
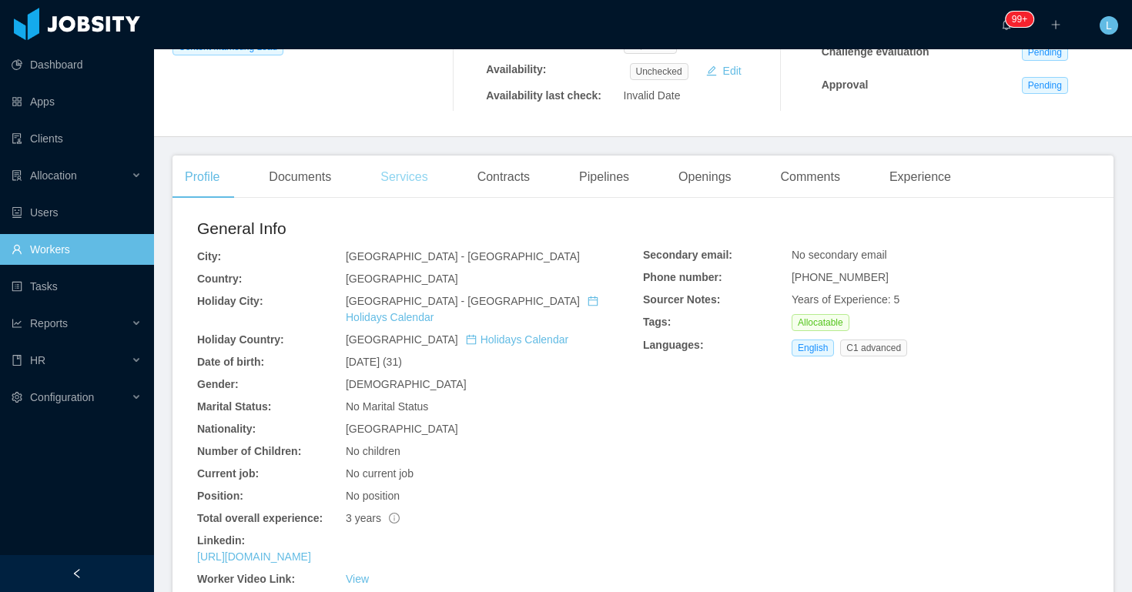
click at [412, 170] on div "Services" at bounding box center [404, 177] width 72 height 43
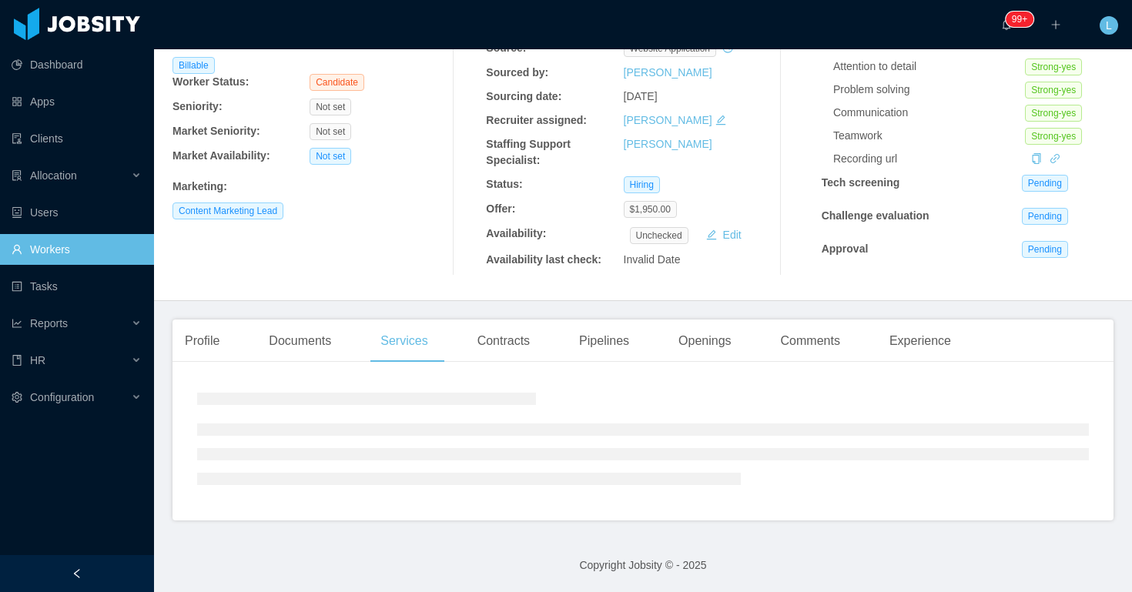
scroll to position [159, 0]
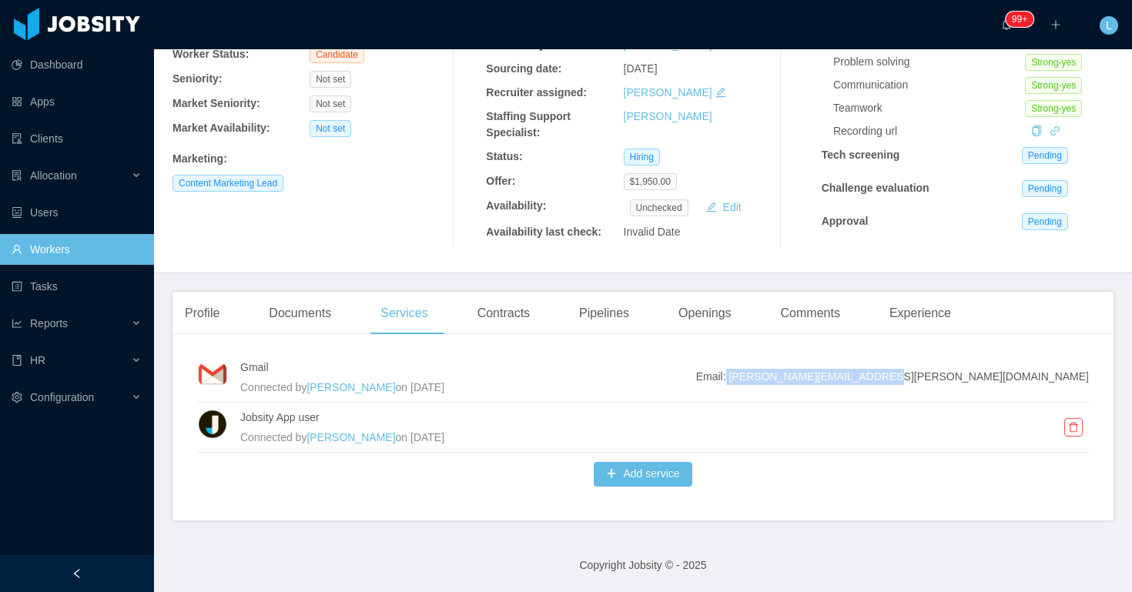
drag, startPoint x: 957, startPoint y: 376, endPoint x: 1100, endPoint y: 378, distance: 143.2
click at [1101, 378] on div "Gmail Connected by Lourdes Sanchis on Aug 27th, 2025 Email: leticia.fontes@jobs…" at bounding box center [642, 433] width 941 height 174
copy span "leticia.fontes@jobsity.com"
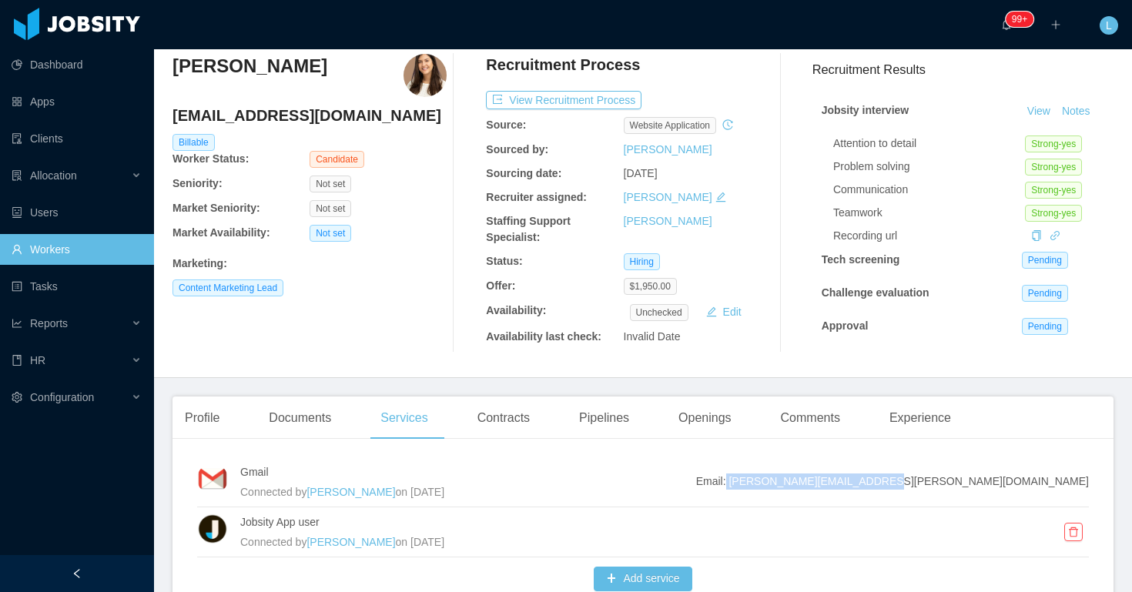
scroll to position [56, 0]
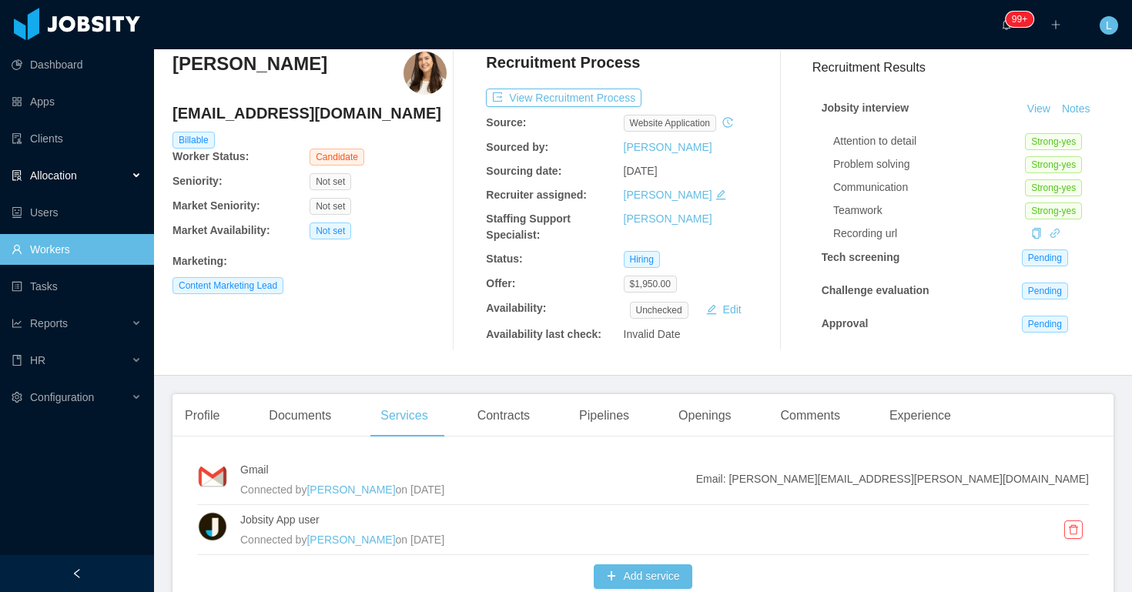
click at [100, 174] on div "Allocation" at bounding box center [77, 175] width 154 height 31
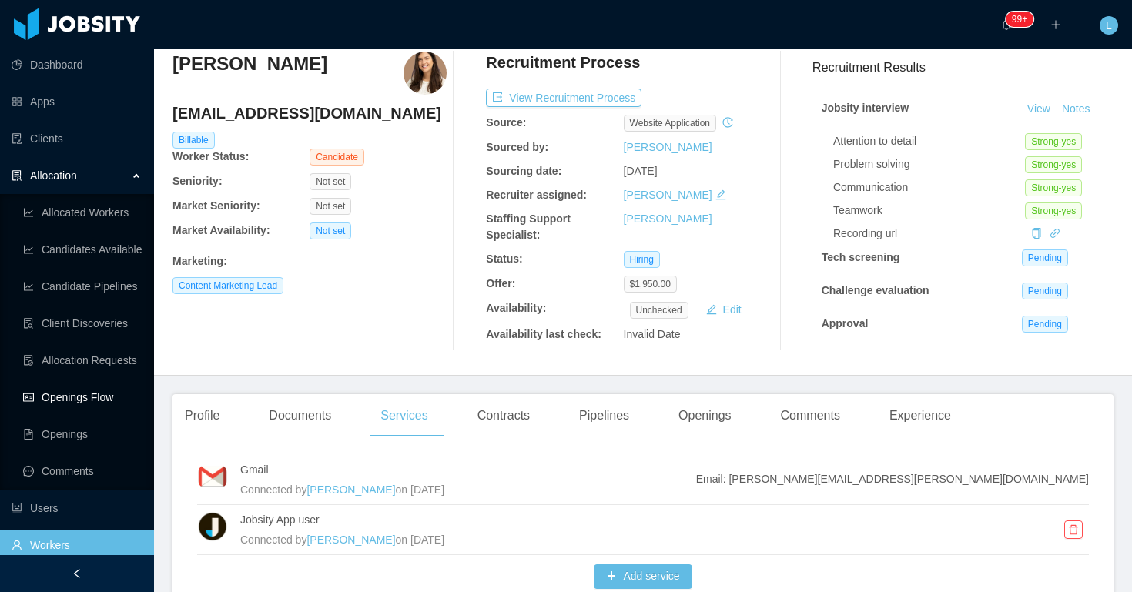
click at [109, 391] on link "Openings Flow" at bounding box center [82, 397] width 119 height 31
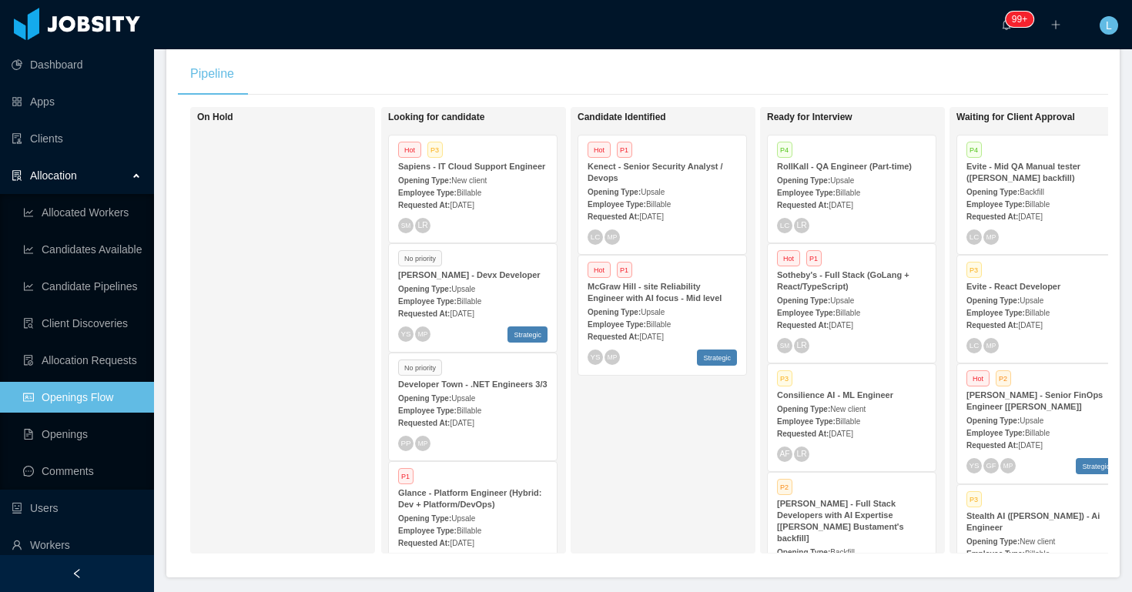
scroll to position [1049, 0]
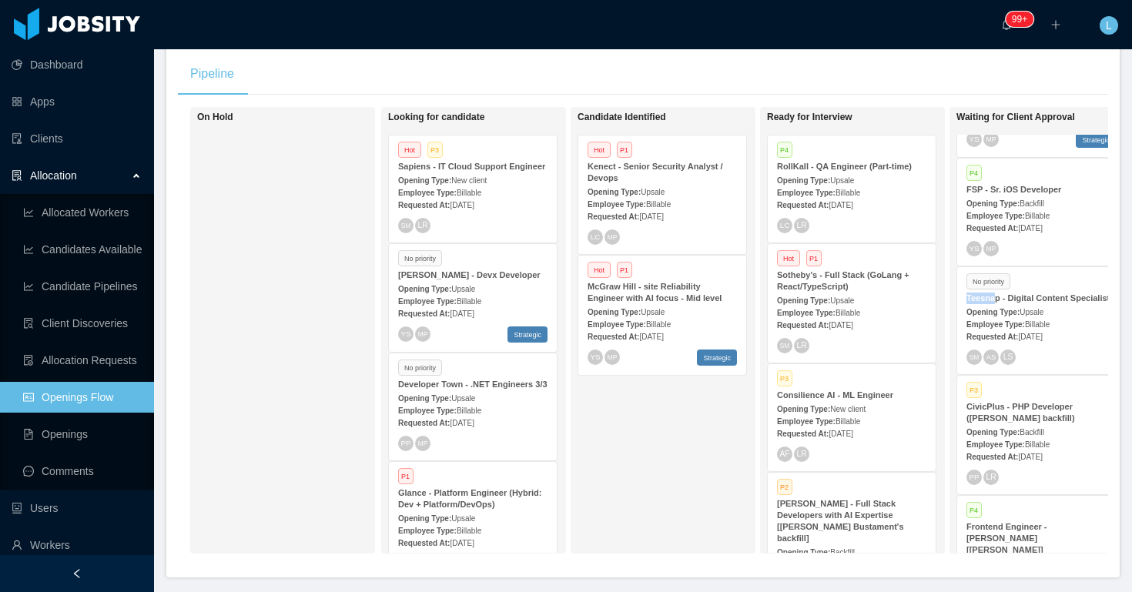
click at [1001, 320] on div "Opening Type: Upsale" at bounding box center [1040, 311] width 149 height 16
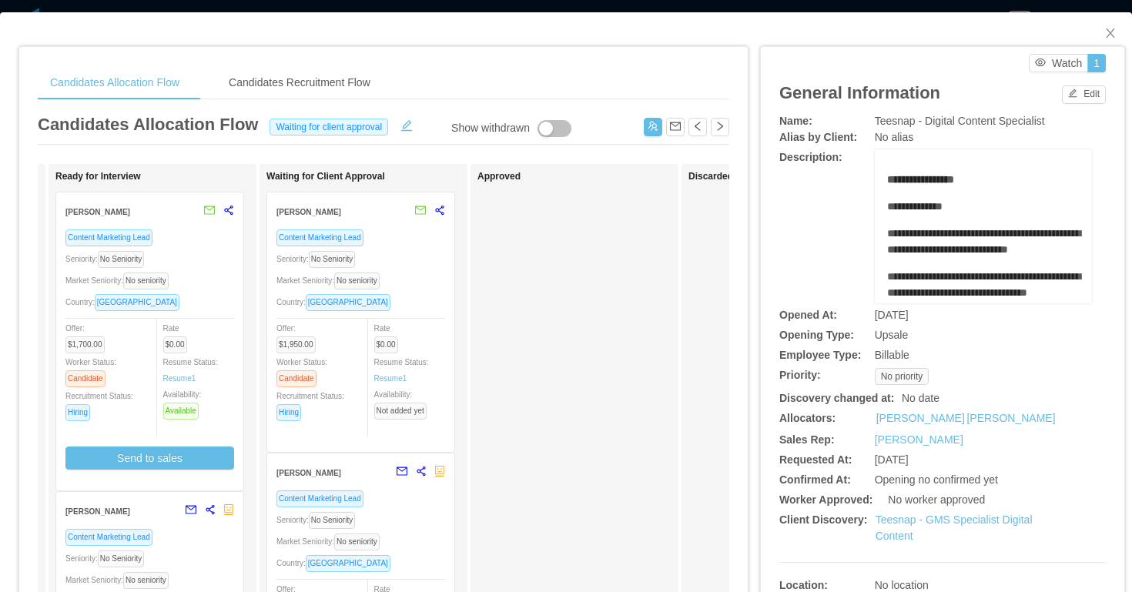
scroll to position [0, 450]
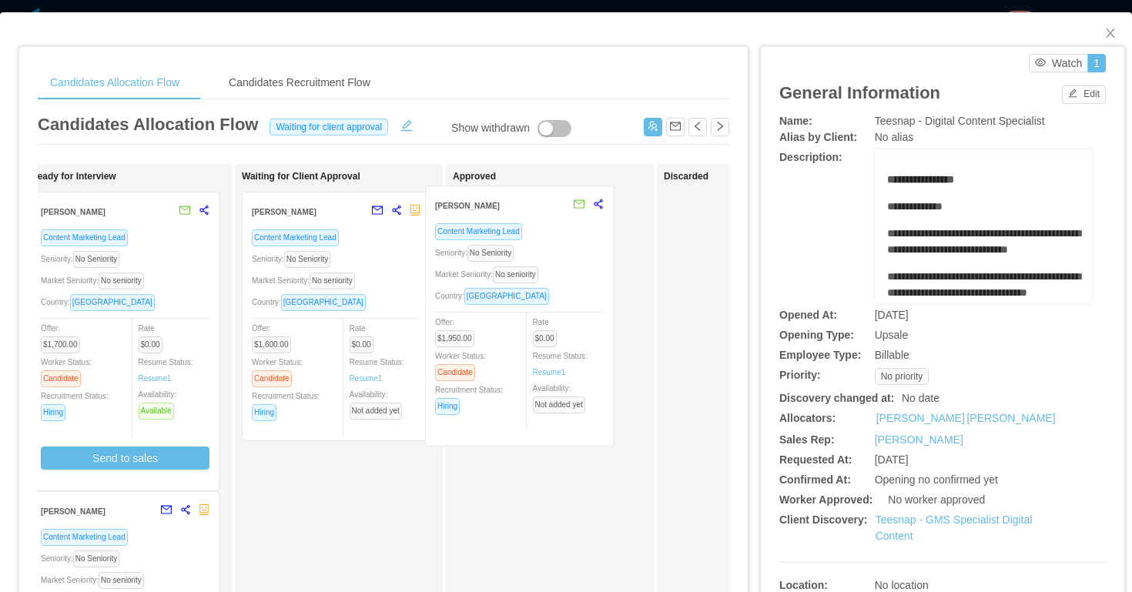
drag, startPoint x: 397, startPoint y: 263, endPoint x: 601, endPoint y: 265, distance: 204.0
click at [599, 265] on div "Applied Candidate Identified Ready for Interview Stephania Acosta Content Marke…" at bounding box center [383, 555] width 691 height 782
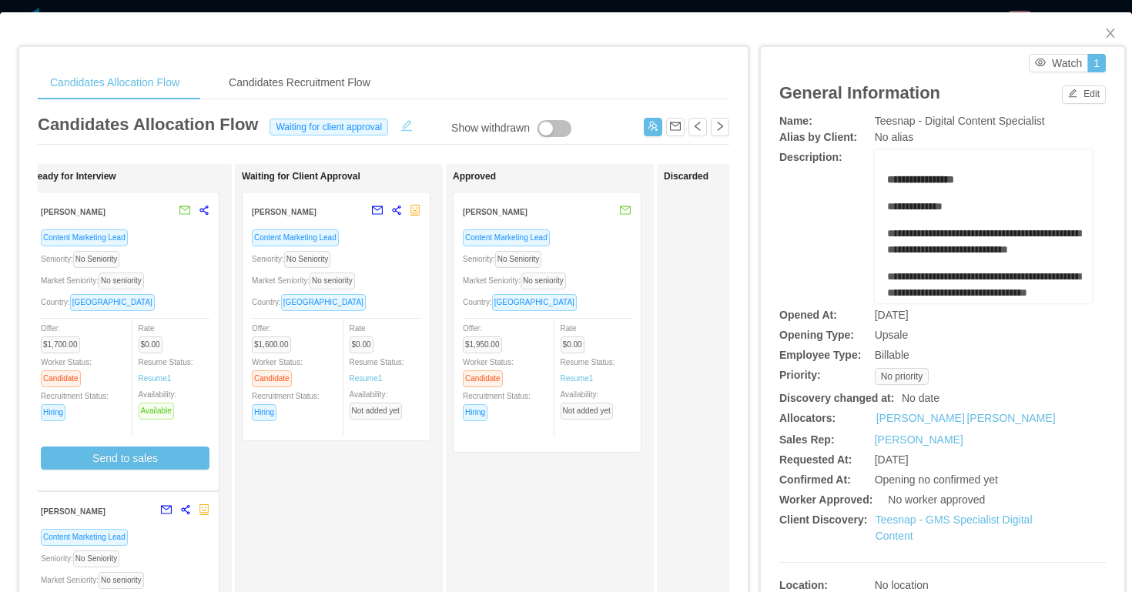
click at [403, 125] on button "button" at bounding box center [406, 123] width 25 height 15
click at [333, 121] on div "Waiting for client approval" at bounding box center [320, 126] width 105 height 17
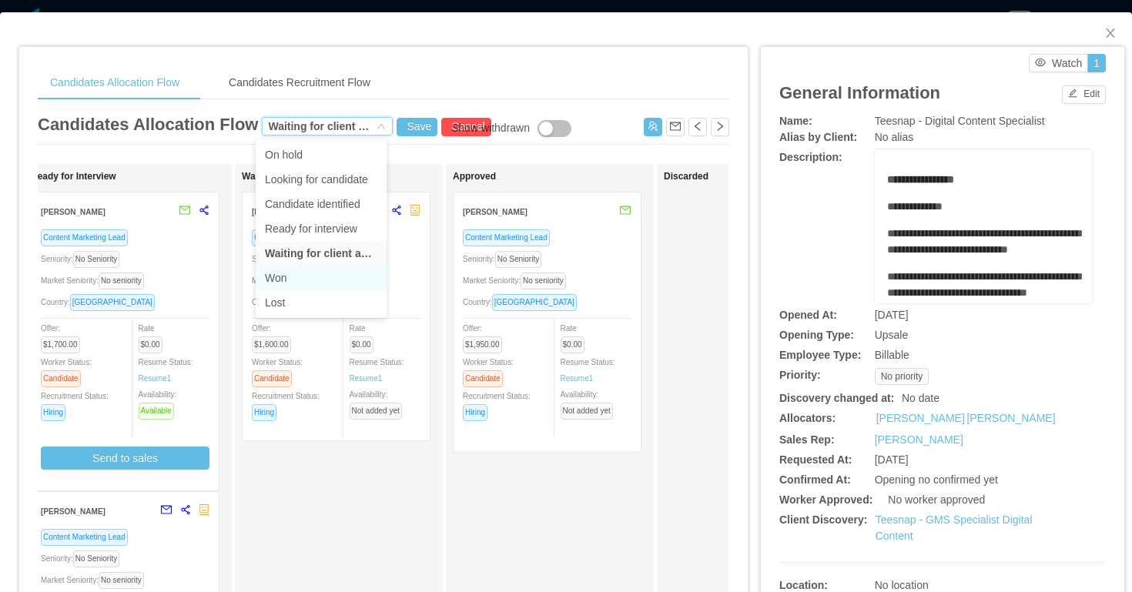
click at [320, 267] on li "Won" at bounding box center [321, 278] width 131 height 25
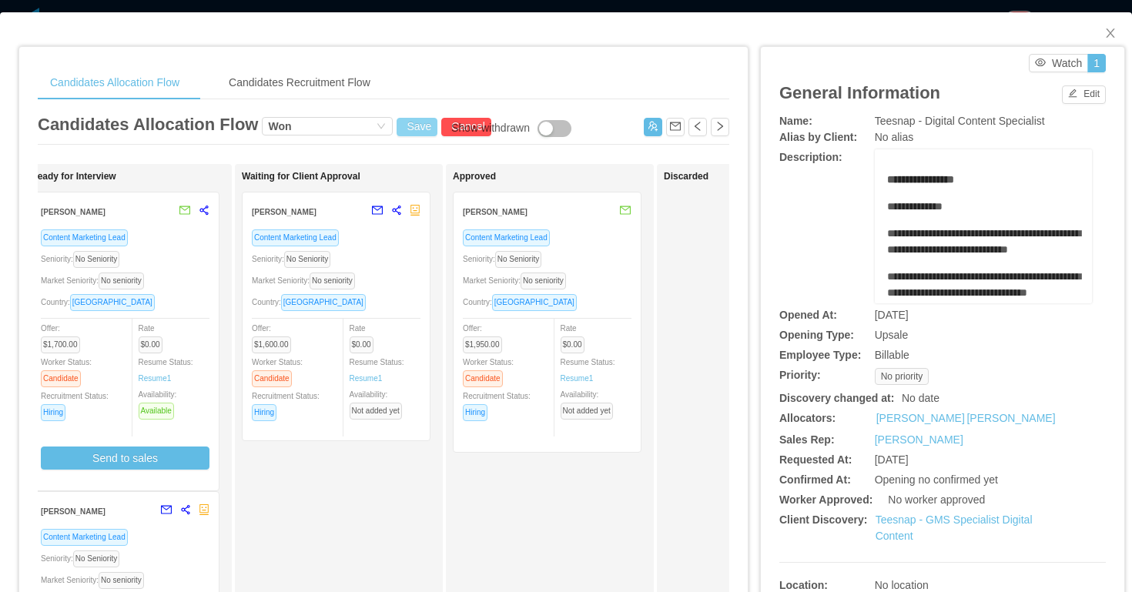
click at [403, 128] on button "Save" at bounding box center [417, 127] width 41 height 18
click at [457, 81] on button "Update" at bounding box center [439, 84] width 47 height 18
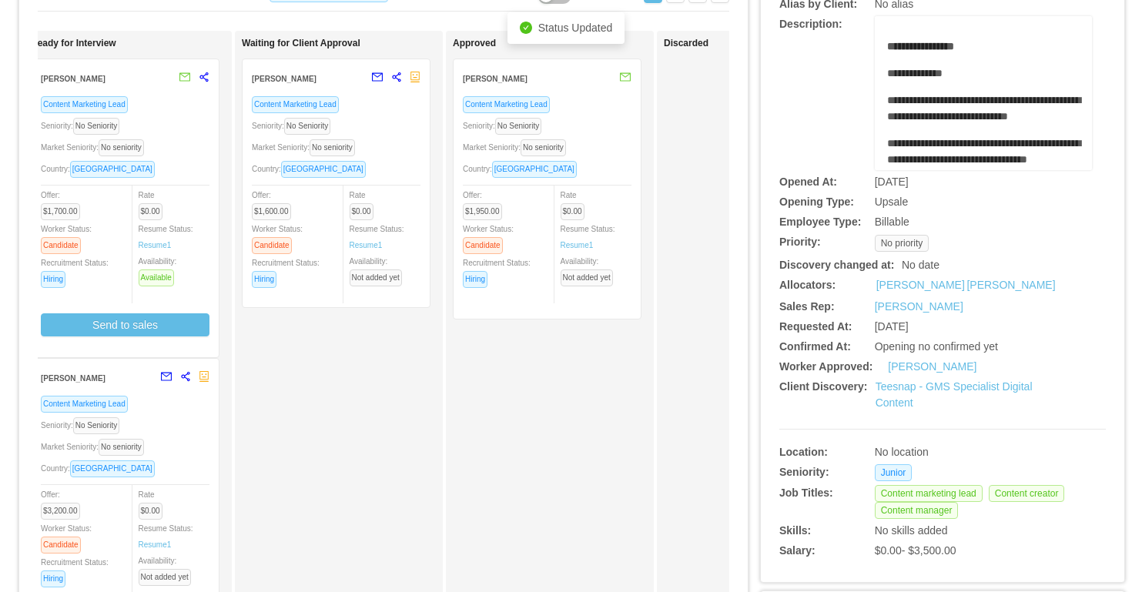
scroll to position [0, 0]
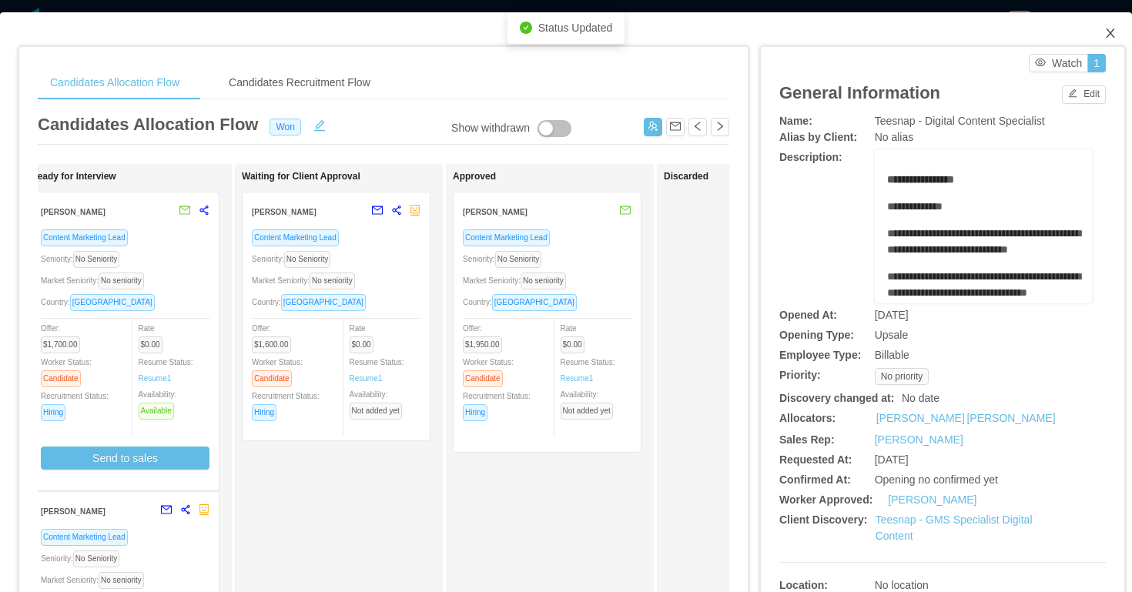
click at [1113, 35] on icon "icon: close" at bounding box center [1110, 33] width 12 height 12
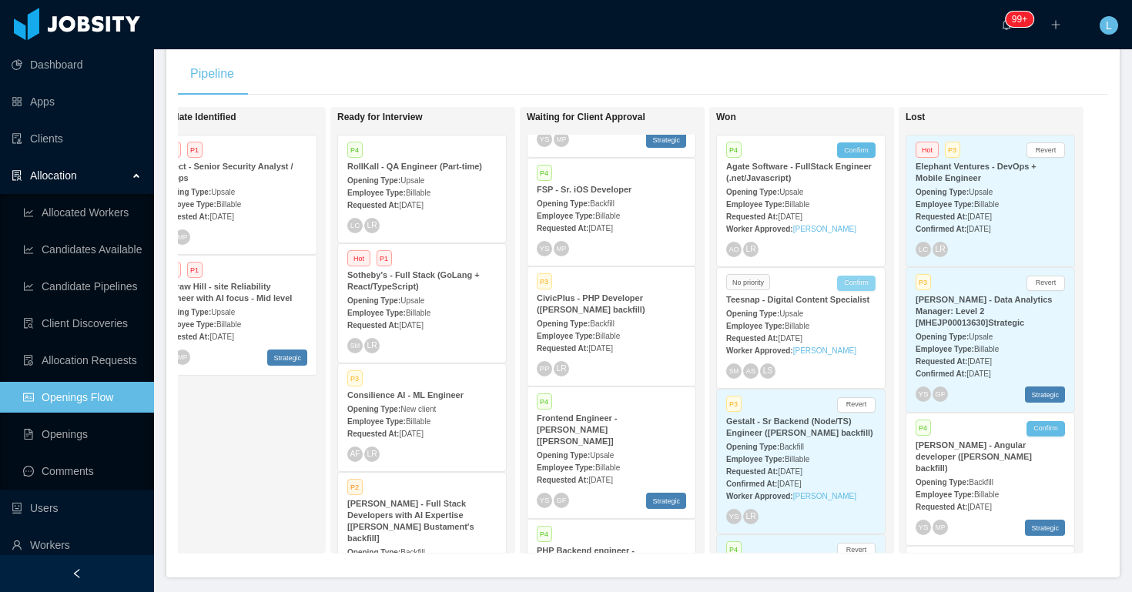
click at [865, 285] on button "Confirm" at bounding box center [856, 283] width 38 height 15
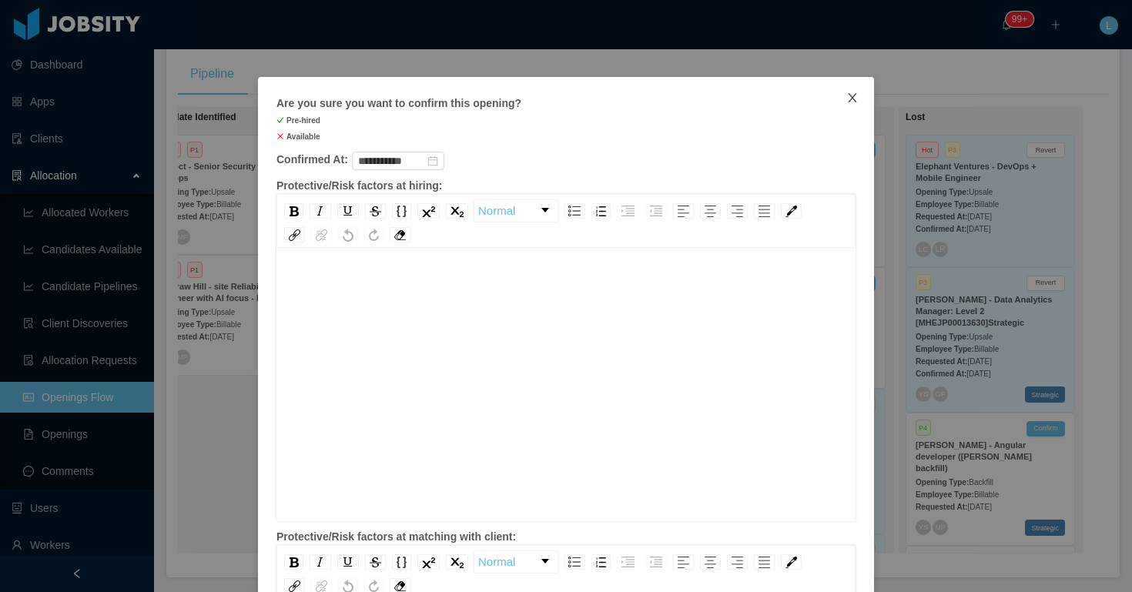
click at [849, 97] on icon "icon: close" at bounding box center [852, 98] width 12 height 12
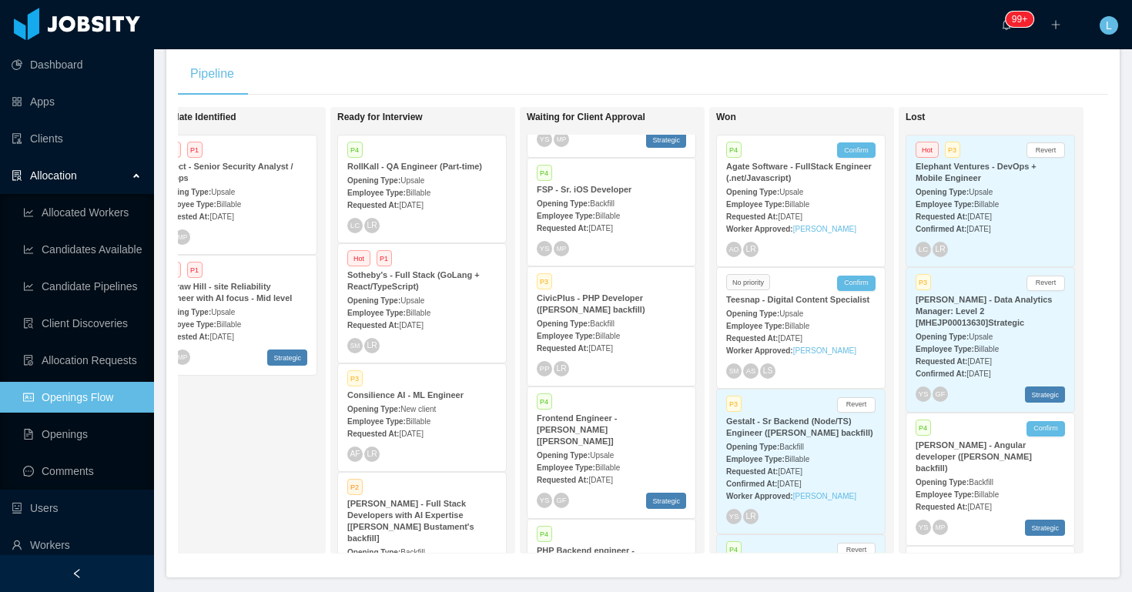
click at [795, 330] on span "Billable" at bounding box center [797, 326] width 25 height 8
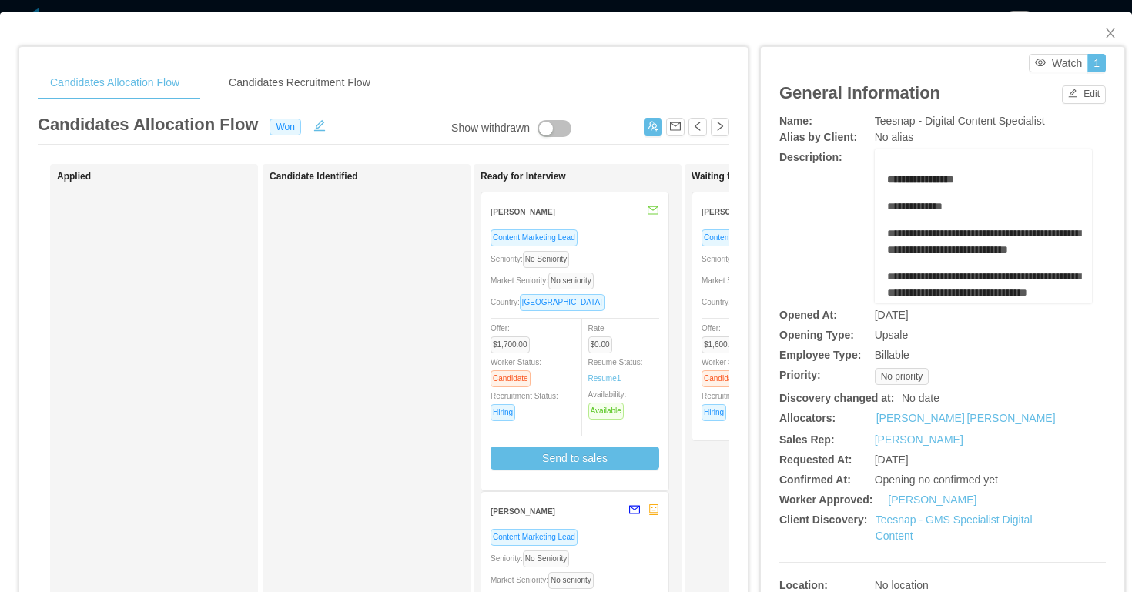
click at [889, 119] on span "Teesnap - Digital Content Specialist" at bounding box center [960, 121] width 170 height 12
copy span "Teesnap - Digital Content Specialist"
click at [803, 200] on div "**********" at bounding box center [942, 226] width 326 height 154
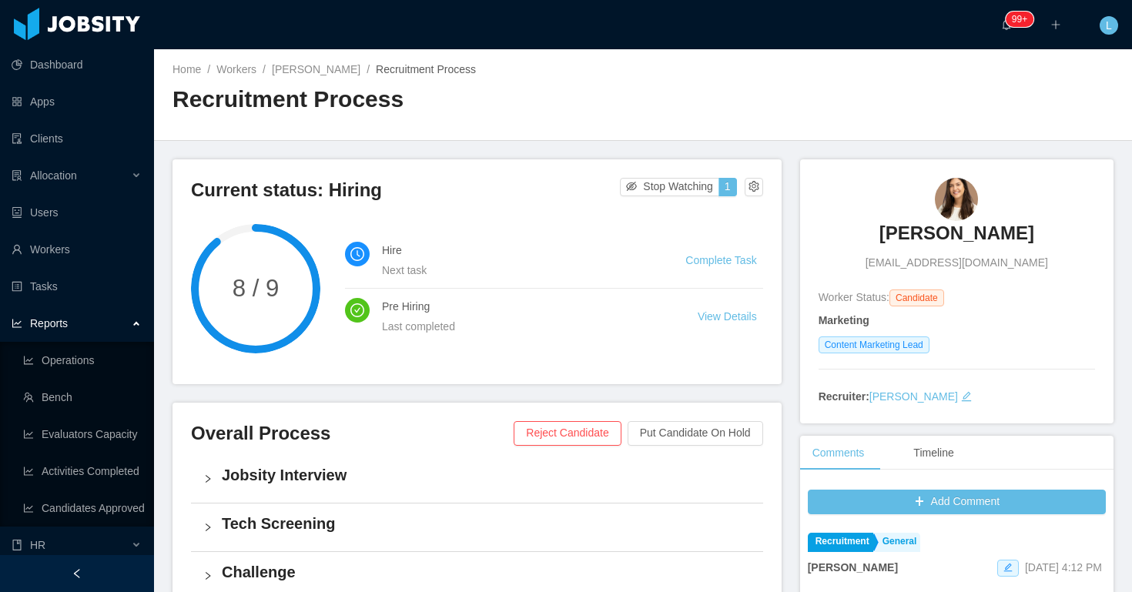
click at [256, 72] on link "Workers" at bounding box center [236, 69] width 40 height 12
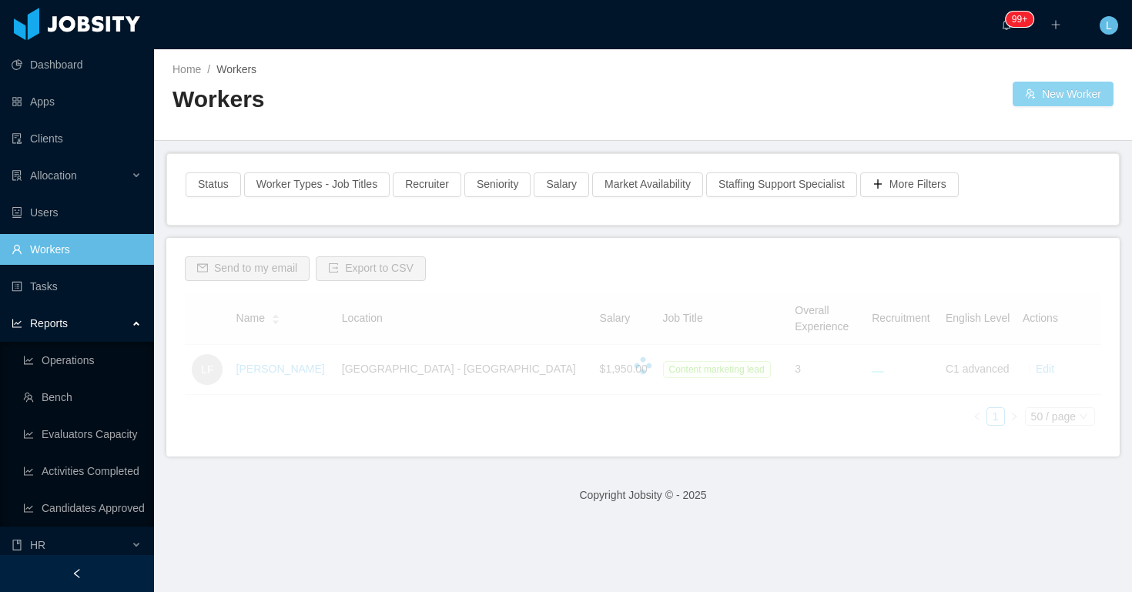
click at [1077, 91] on button "New Worker" at bounding box center [1062, 94] width 101 height 25
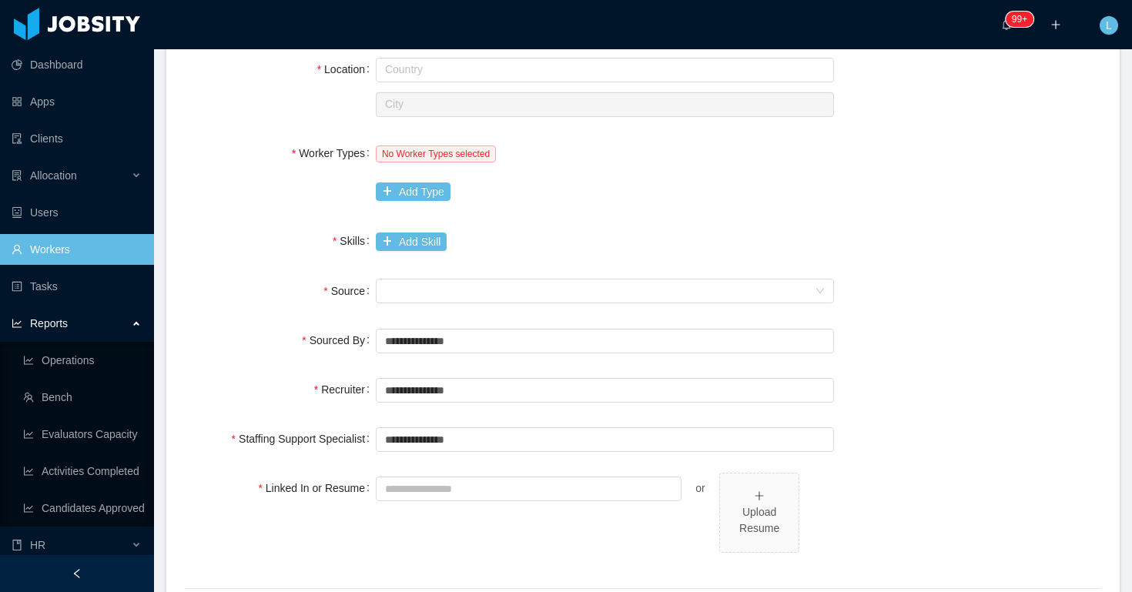
scroll to position [370, 0]
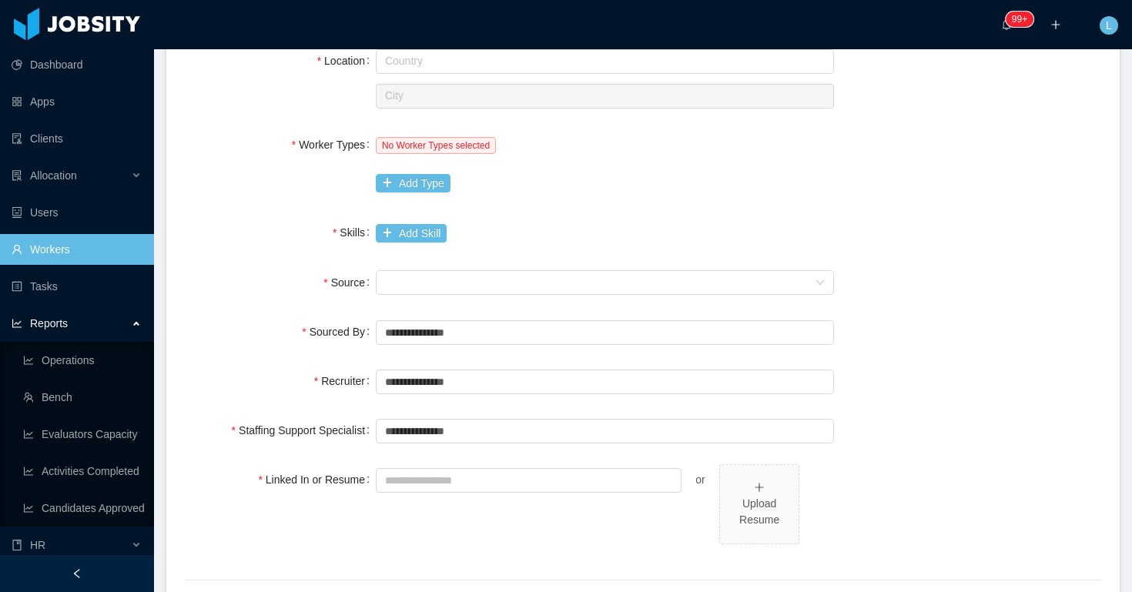
click at [322, 474] on label "Linked In or Resume" at bounding box center [317, 479] width 118 height 12
click at [376, 474] on input "Linked In or Resume" at bounding box center [529, 480] width 306 height 25
click at [322, 474] on label "Linked In or Resume" at bounding box center [317, 479] width 118 height 12
click at [376, 474] on input "Linked In or Resume" at bounding box center [529, 480] width 306 height 25
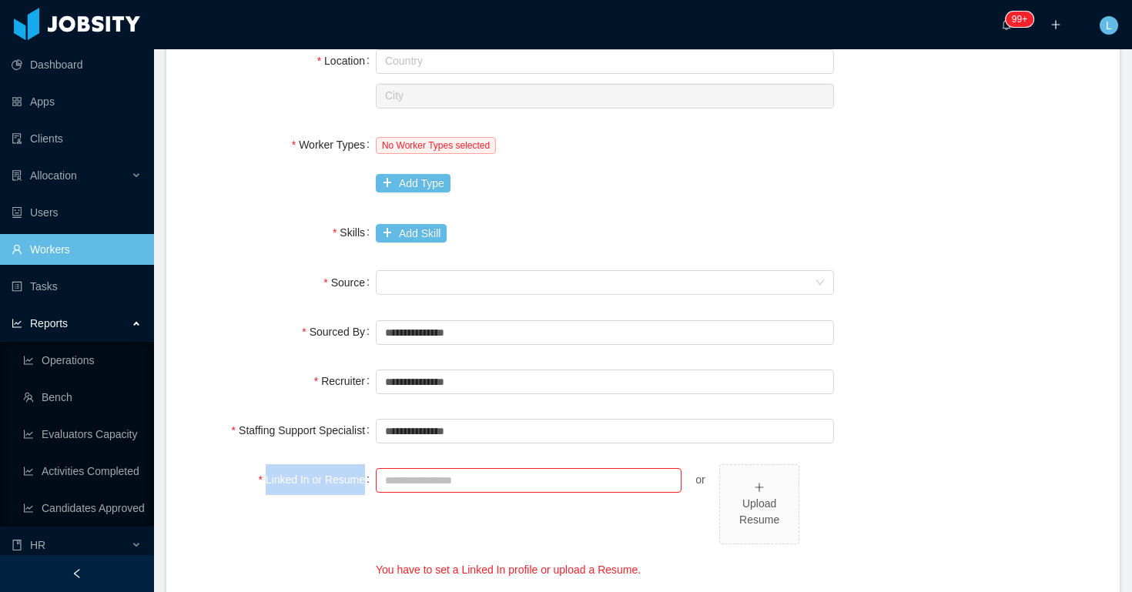
click at [322, 474] on label "Linked In or Resume" at bounding box center [317, 479] width 118 height 12
click at [376, 474] on input "Linked In or Resume" at bounding box center [529, 480] width 306 height 25
click at [470, 518] on div "or Upload Resume You have to set a Linked In profile or upload a Resume." at bounding box center [605, 521] width 458 height 114
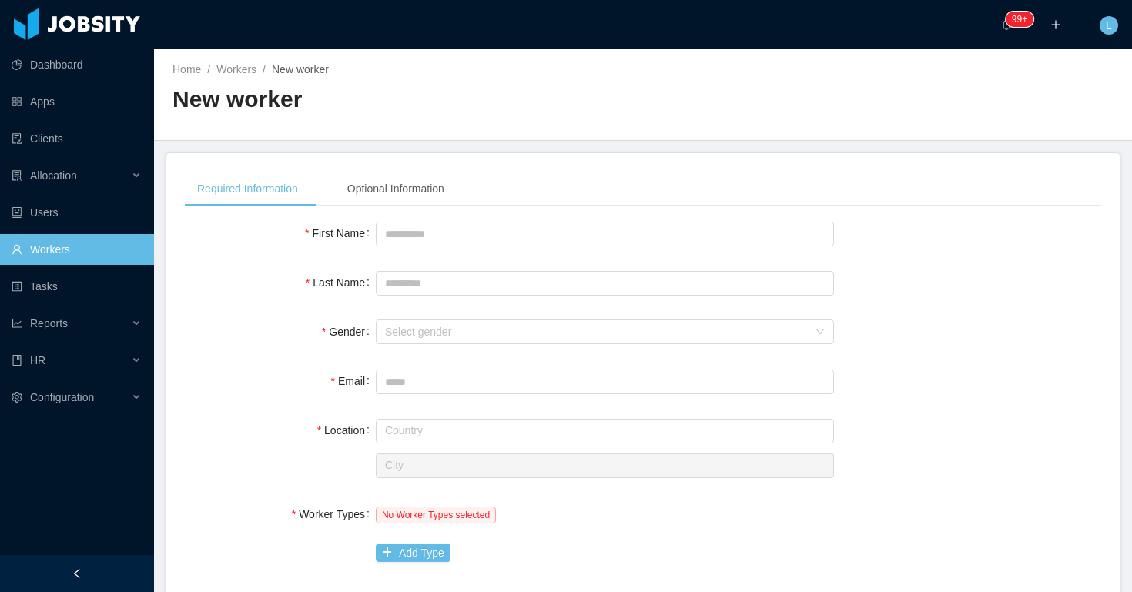
click at [243, 60] on div "Home / Workers / New worker / New worker" at bounding box center [643, 95] width 978 height 92
click at [243, 69] on link "Workers" at bounding box center [236, 69] width 40 height 12
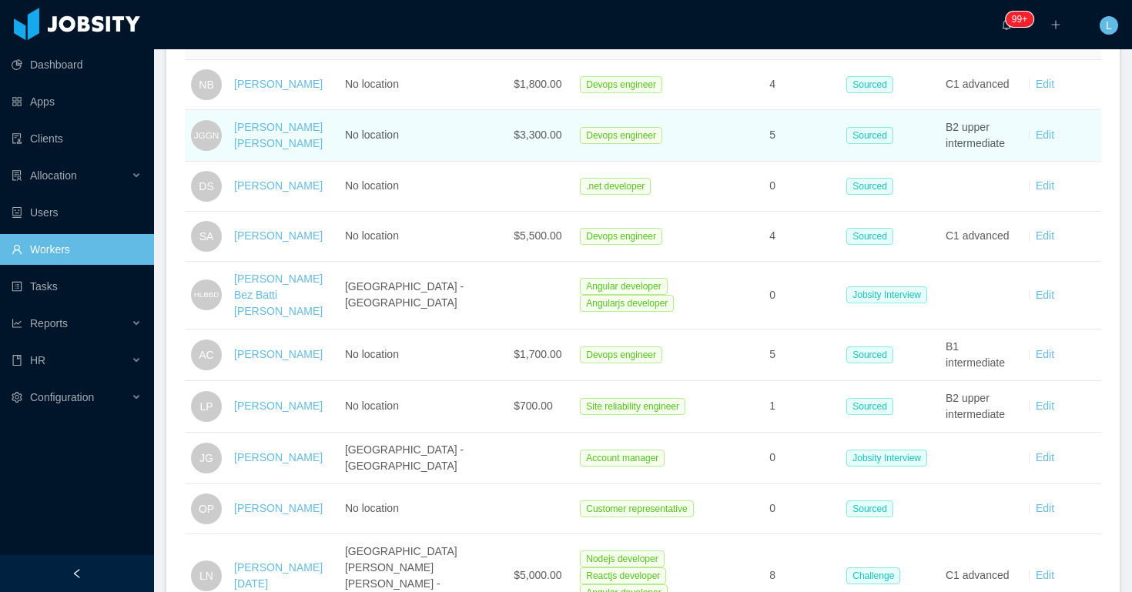
scroll to position [321, 0]
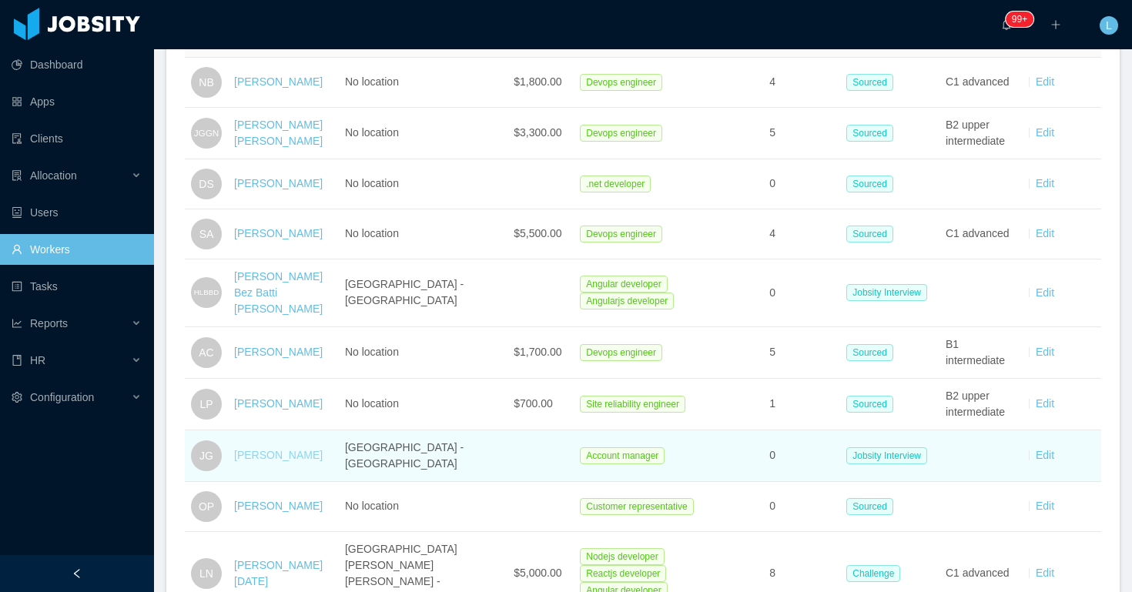
click at [256, 449] on link "[PERSON_NAME]" at bounding box center [278, 455] width 89 height 12
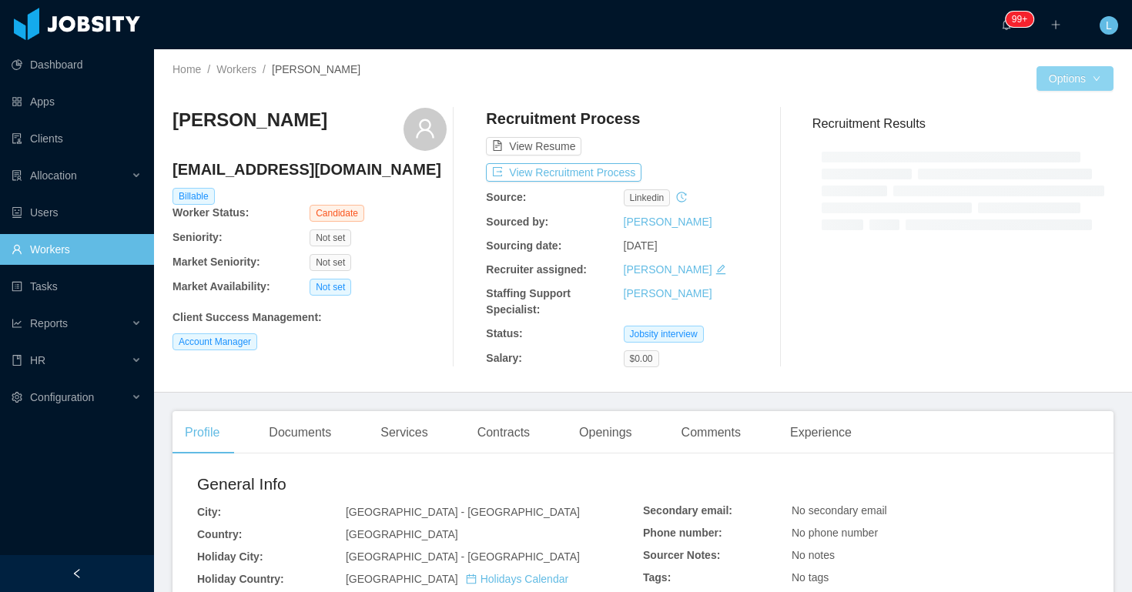
click at [1068, 82] on button "Options" at bounding box center [1074, 78] width 77 height 25
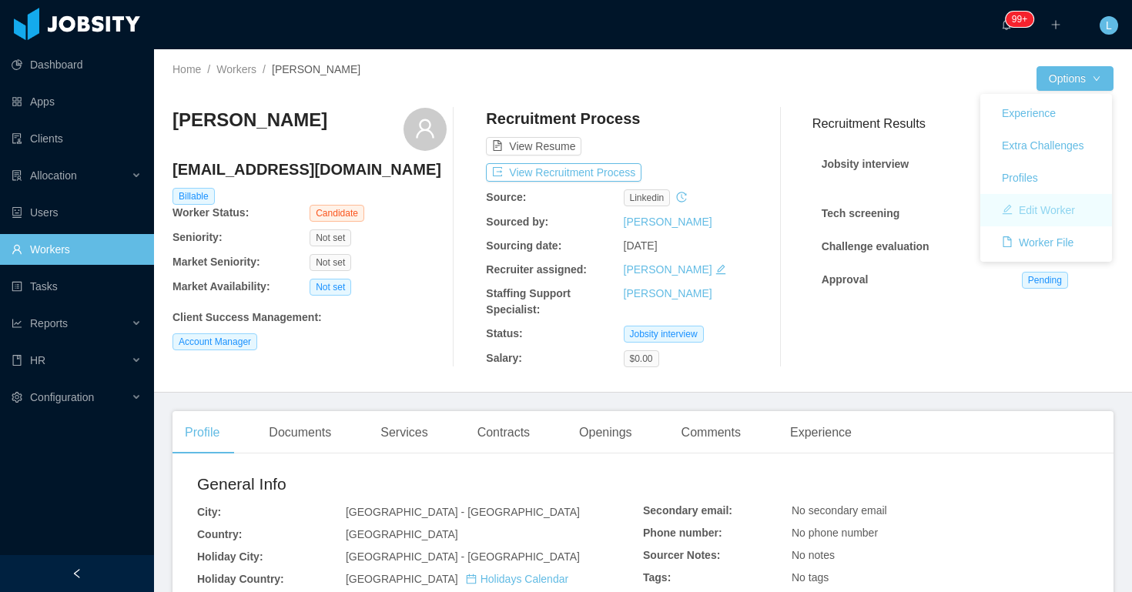
click at [1037, 212] on button "Edit Worker" at bounding box center [1038, 210] width 98 height 25
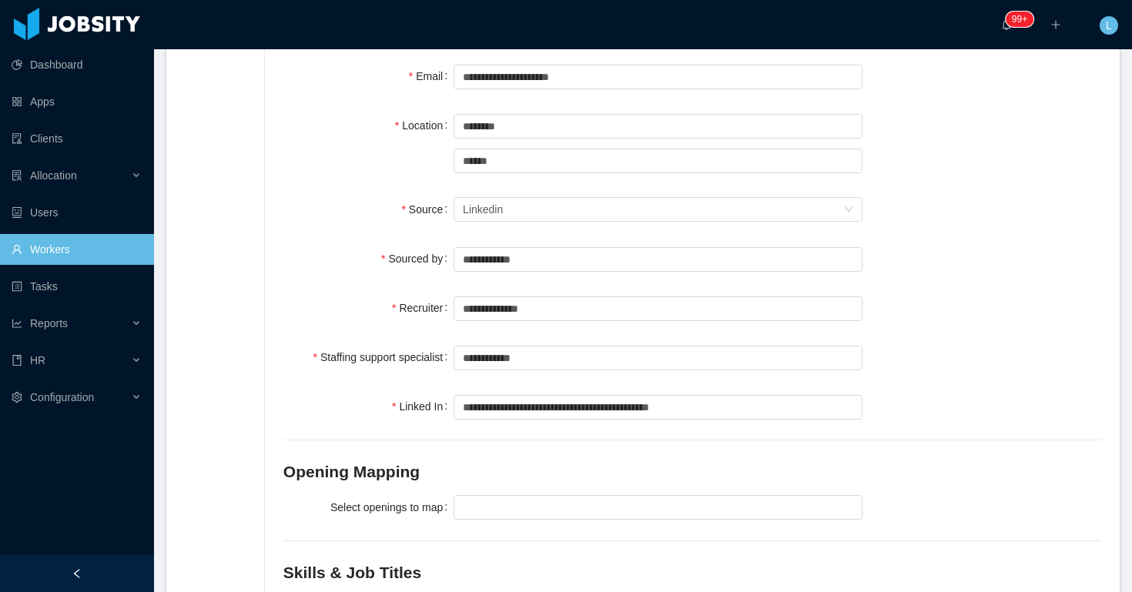
scroll to position [293, 0]
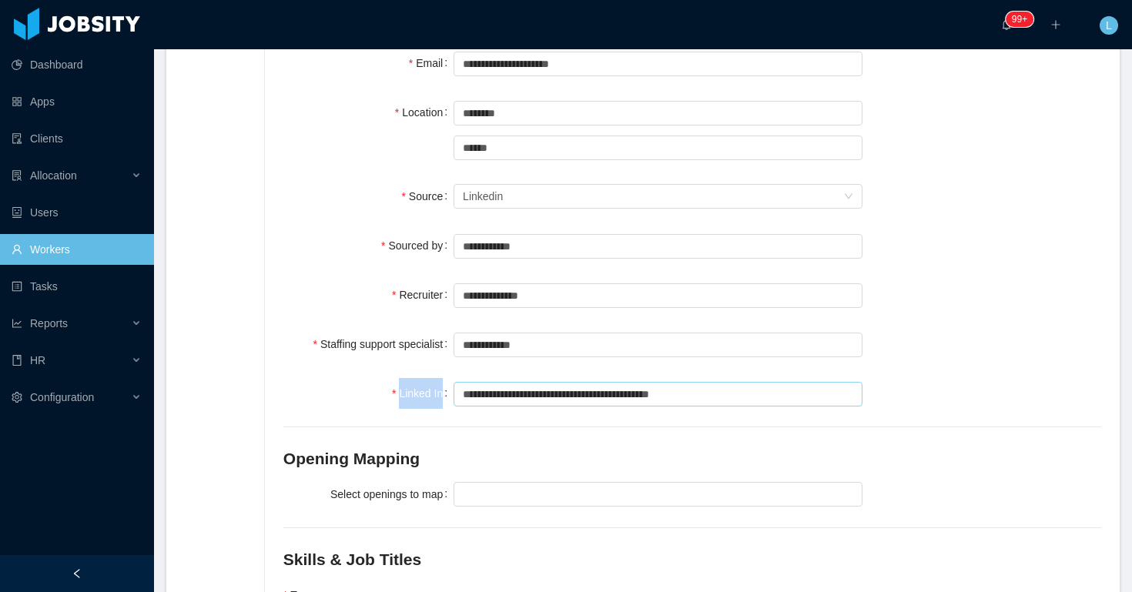
drag, startPoint x: 383, startPoint y: 376, endPoint x: 806, endPoint y: 380, distance: 422.7
click at [806, 380] on div "**********" at bounding box center [692, 393] width 818 height 31
click at [781, 410] on div "**********" at bounding box center [692, 391] width 818 height 1027
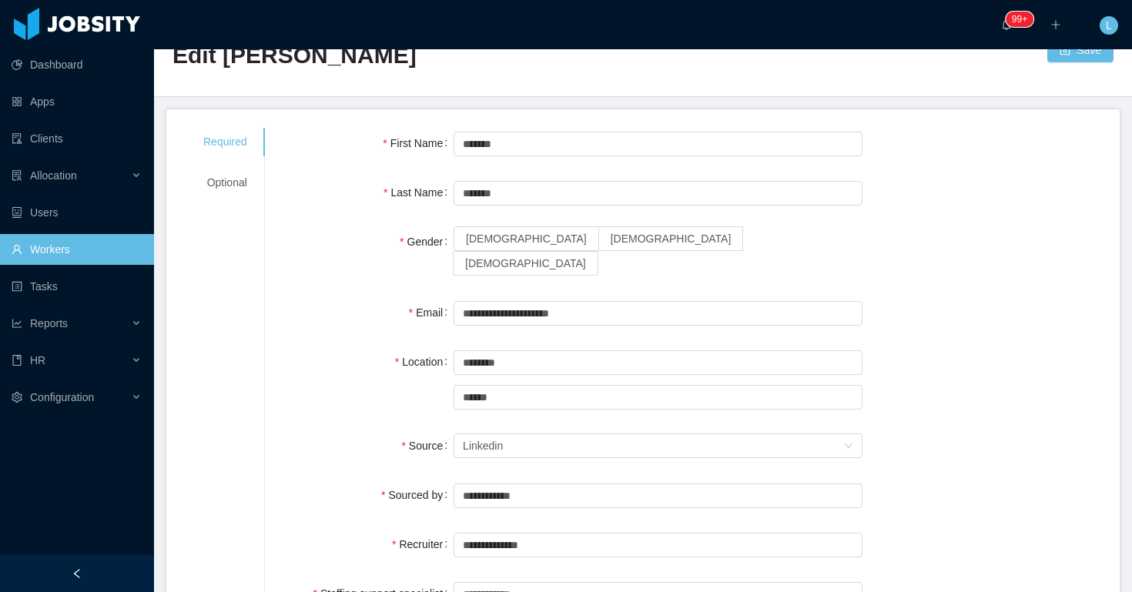
scroll to position [0, 0]
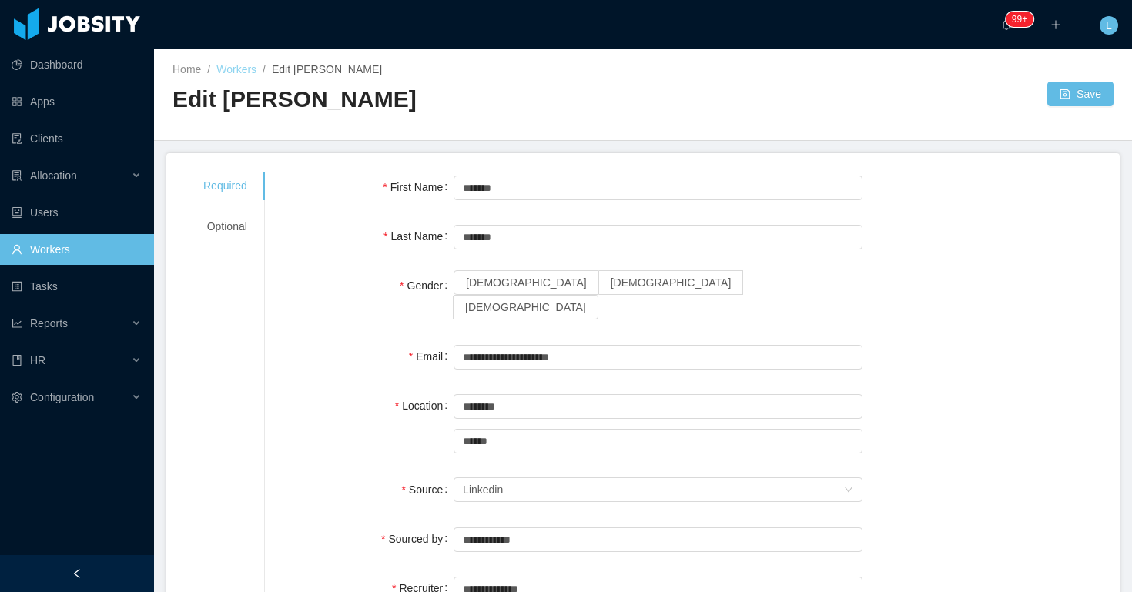
click at [233, 74] on link "Workers" at bounding box center [236, 69] width 40 height 12
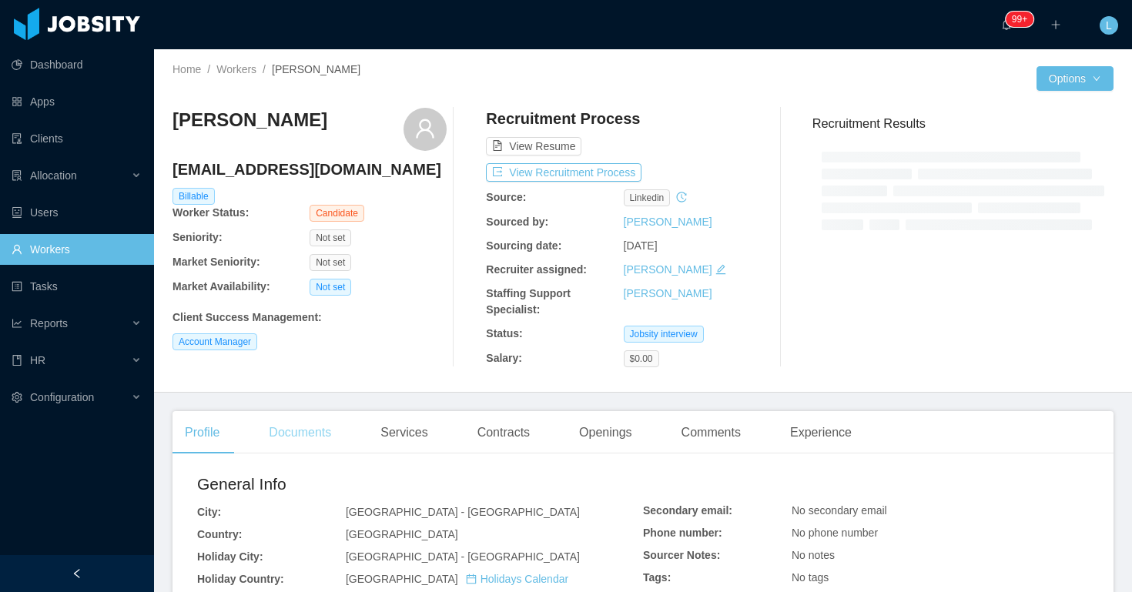
click at [313, 426] on div "Documents" at bounding box center [299, 432] width 87 height 43
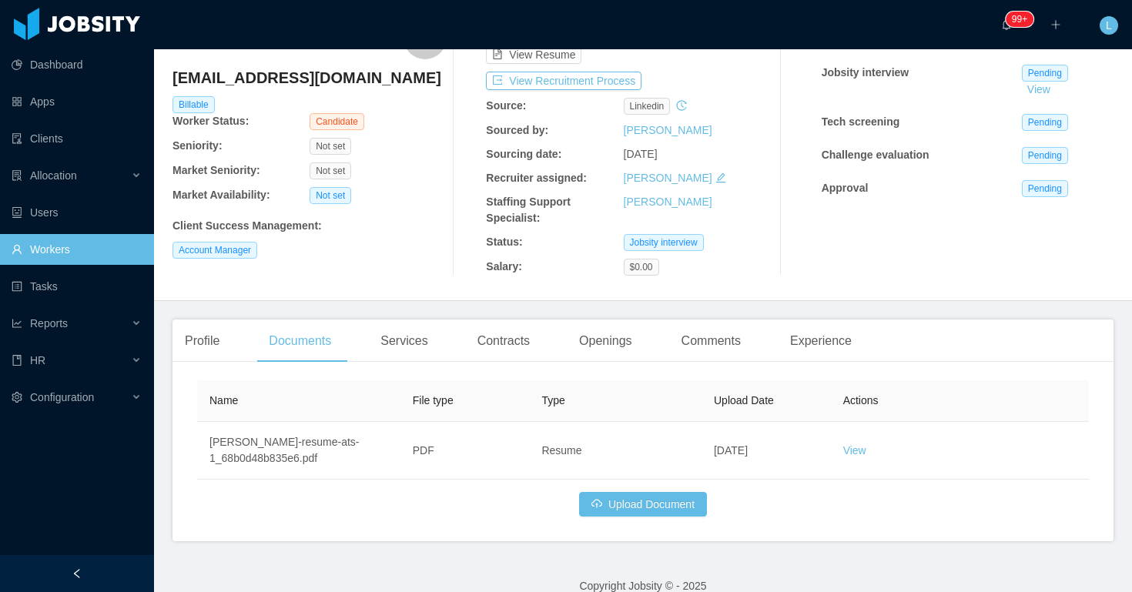
scroll to position [112, 0]
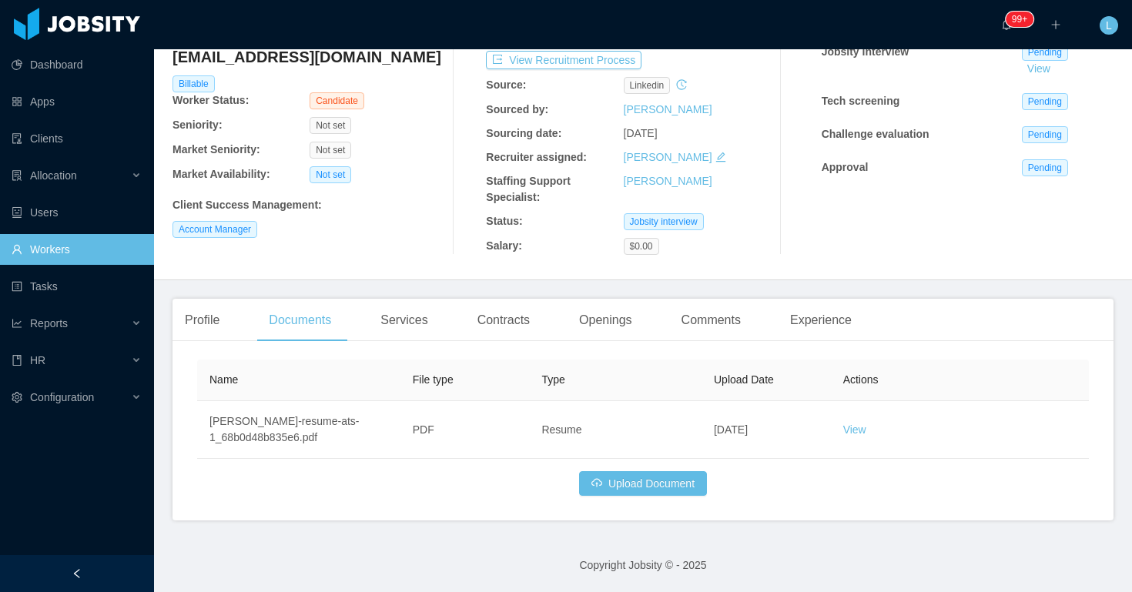
click at [643, 501] on div "Name File type Type Upload Date Actions jonatan-guevara-resume-ats-1_68b0d48b83…" at bounding box center [642, 436] width 941 height 167
click at [643, 489] on button "Upload Document" at bounding box center [643, 483] width 128 height 25
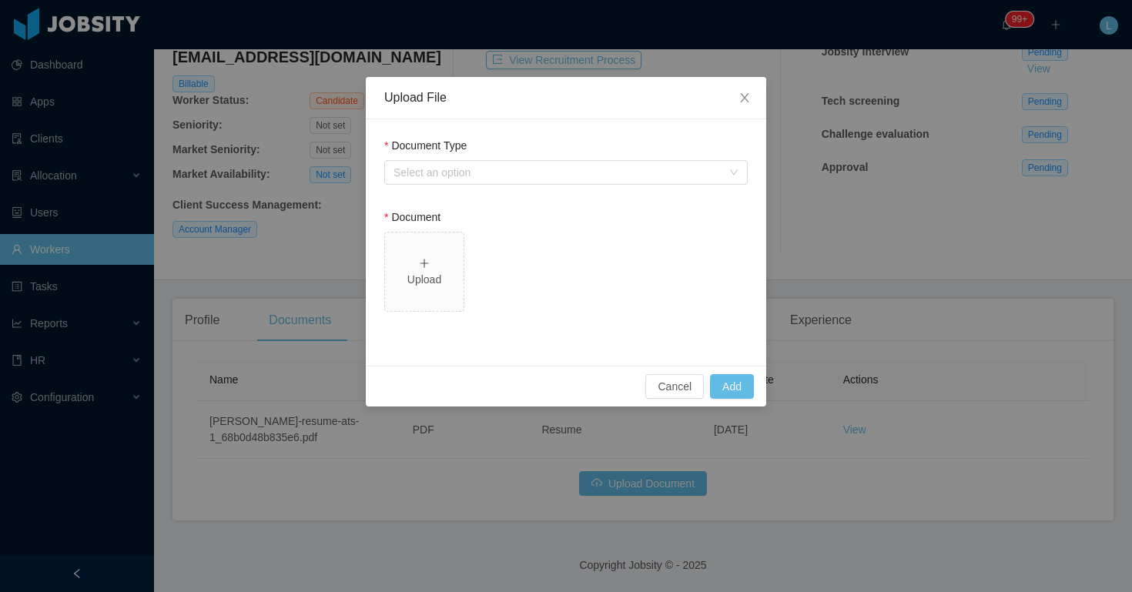
click at [514, 186] on div "Document Type Select an option" at bounding box center [565, 164] width 363 height 53
click at [504, 162] on div "Select an option" at bounding box center [560, 172] width 335 height 23
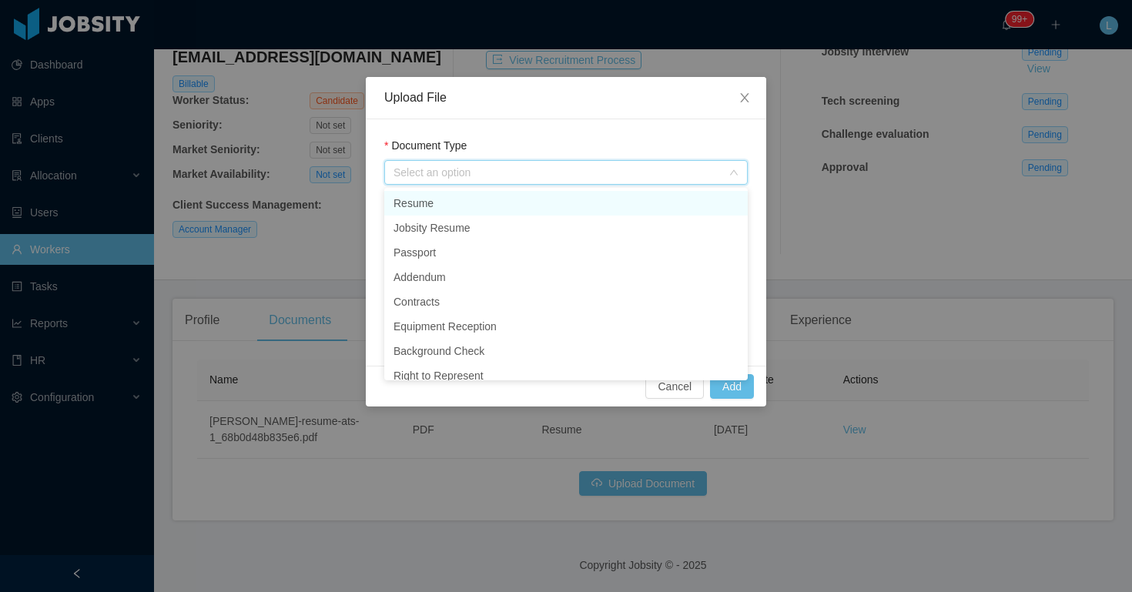
click at [442, 205] on li "Resume" at bounding box center [565, 203] width 363 height 25
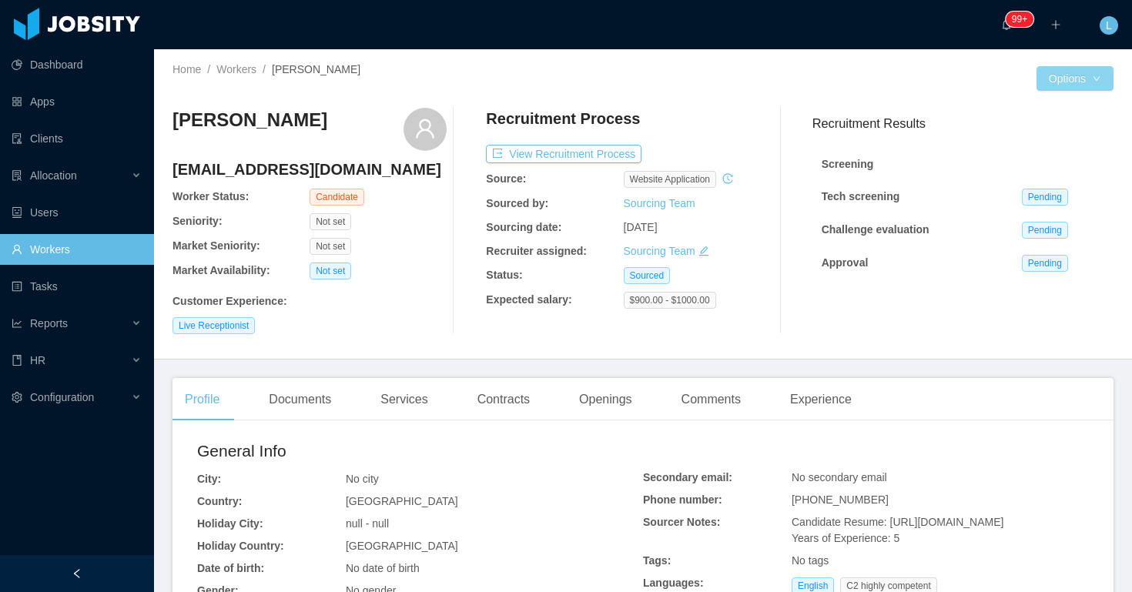
click at [1051, 84] on button "Options" at bounding box center [1074, 78] width 77 height 25
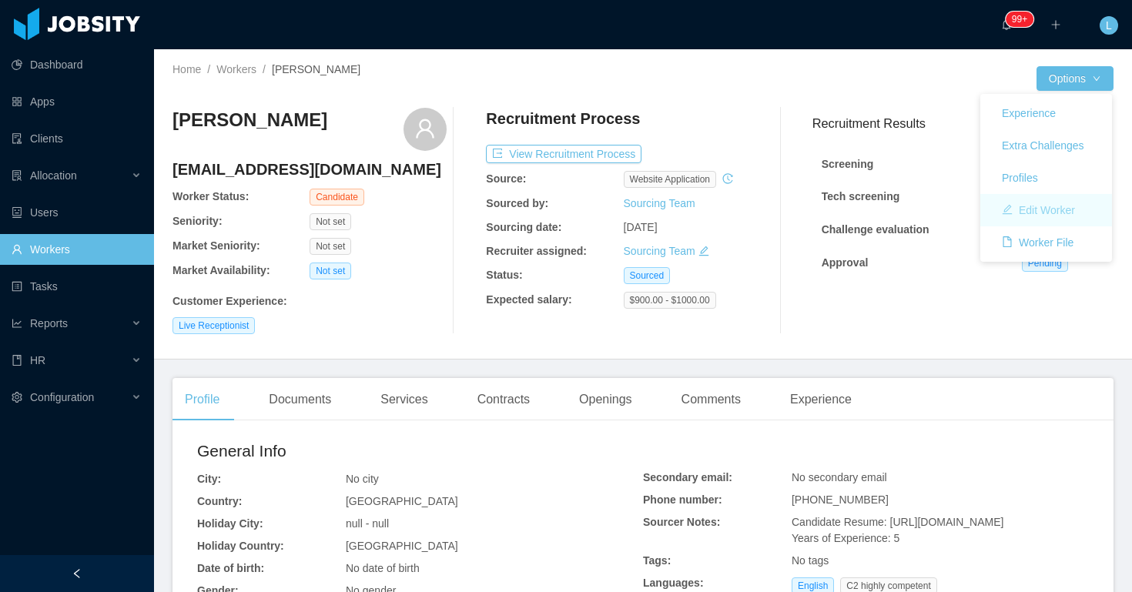
click at [1029, 216] on button "Edit Worker" at bounding box center [1038, 210] width 98 height 25
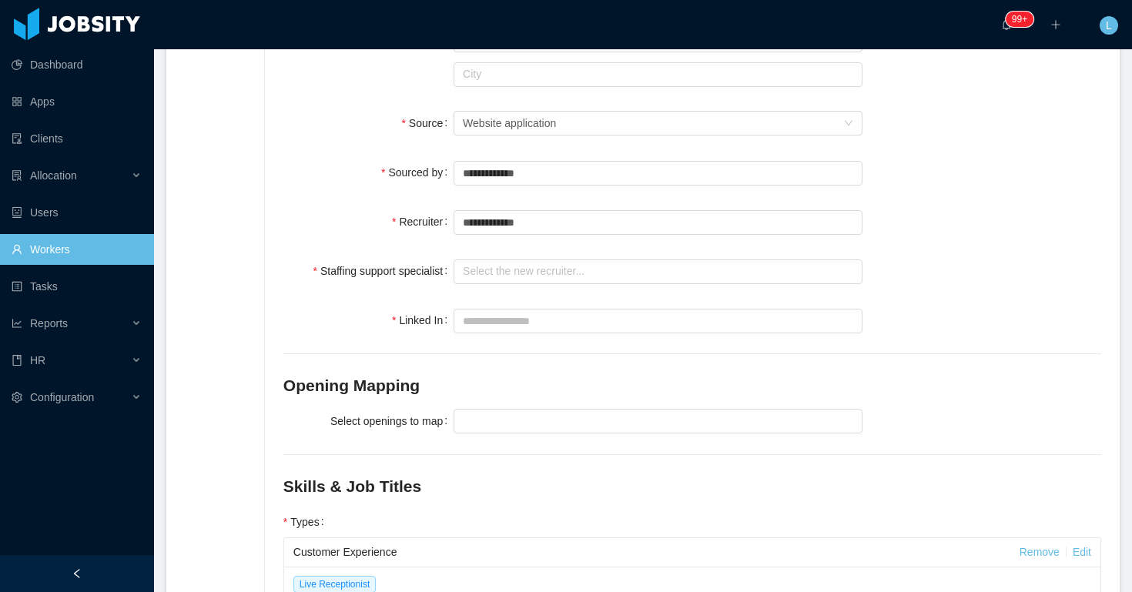
scroll to position [376, 0]
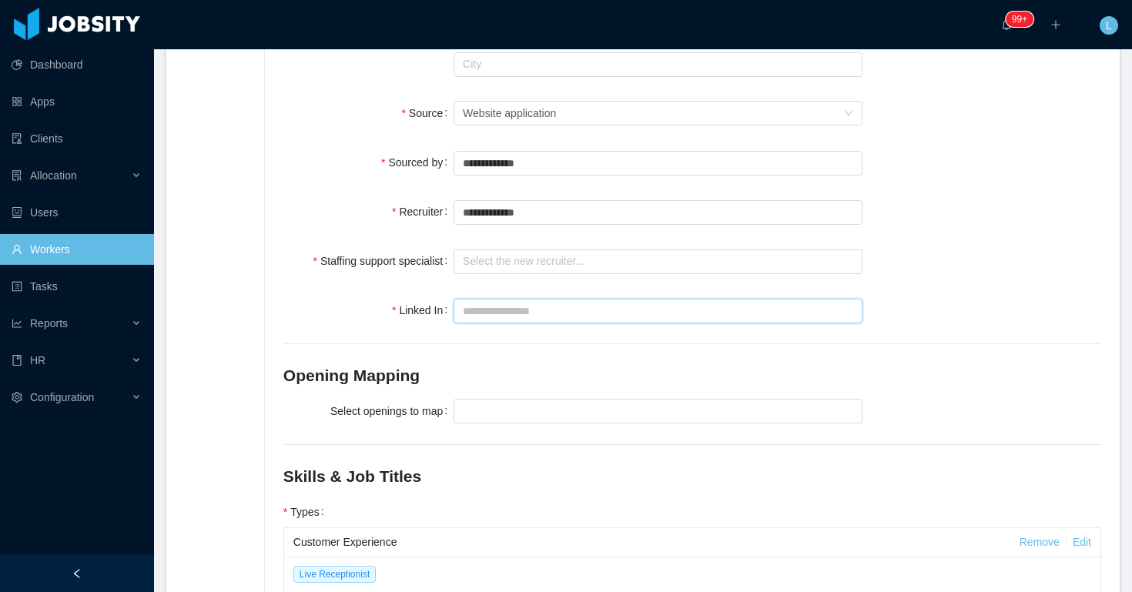
click at [491, 299] on input "Linked In" at bounding box center [657, 311] width 409 height 25
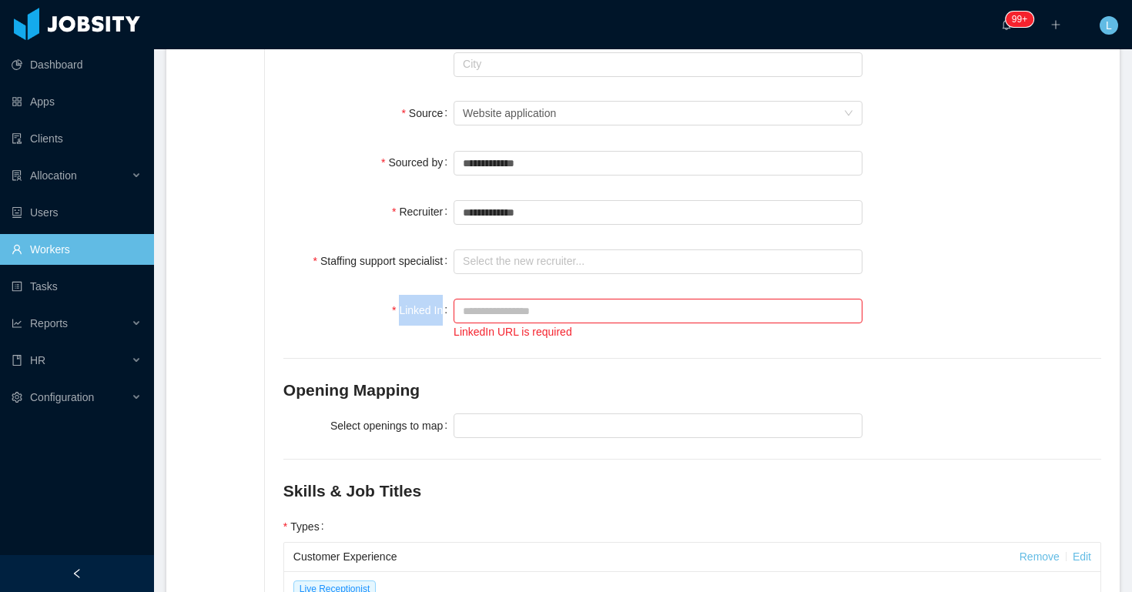
drag, startPoint x: 324, startPoint y: 290, endPoint x: 652, endPoint y: 294, distance: 328.0
click at [651, 295] on div "Linked In LinkedIn URL is required" at bounding box center [692, 317] width 818 height 45
click at [604, 331] on div "**********" at bounding box center [692, 316] width 818 height 1042
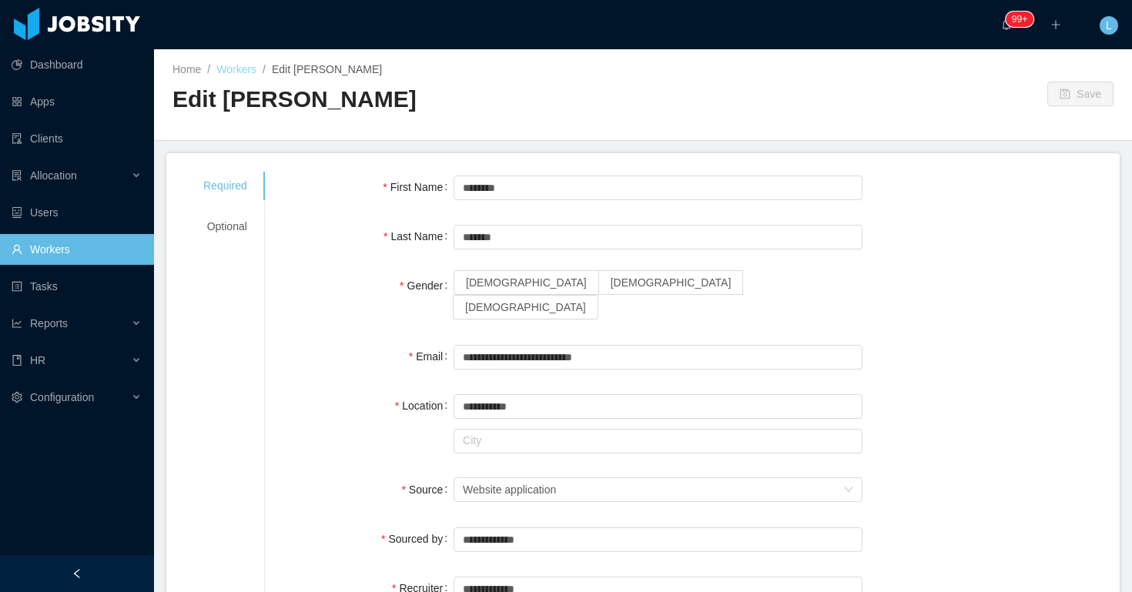
click at [246, 75] on link "Workers" at bounding box center [236, 69] width 40 height 12
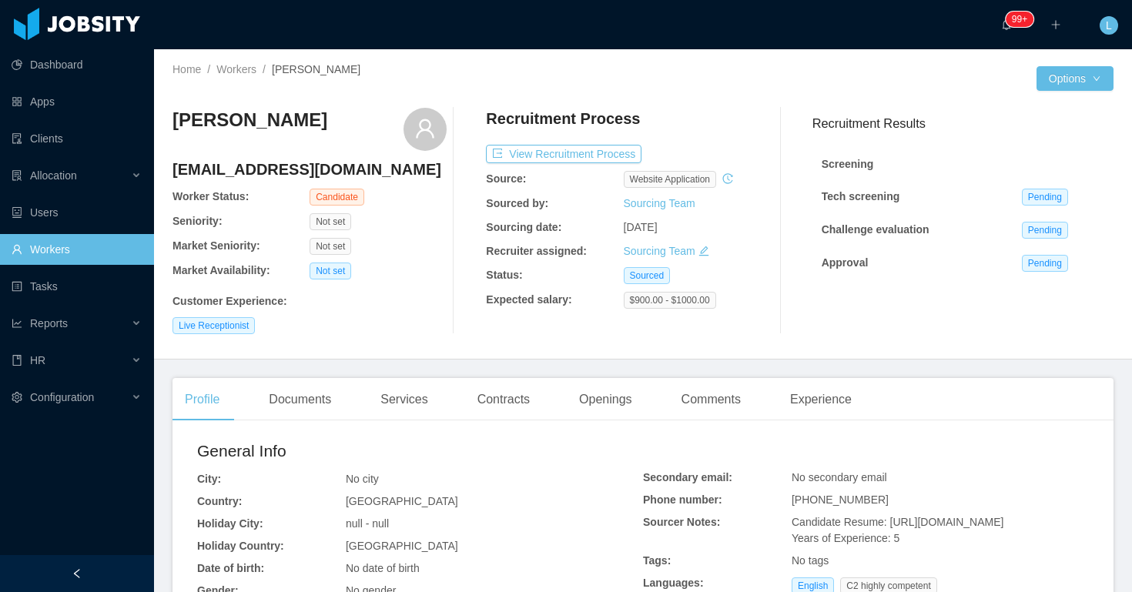
click at [702, 249] on icon "icon: edit" at bounding box center [703, 251] width 11 height 11
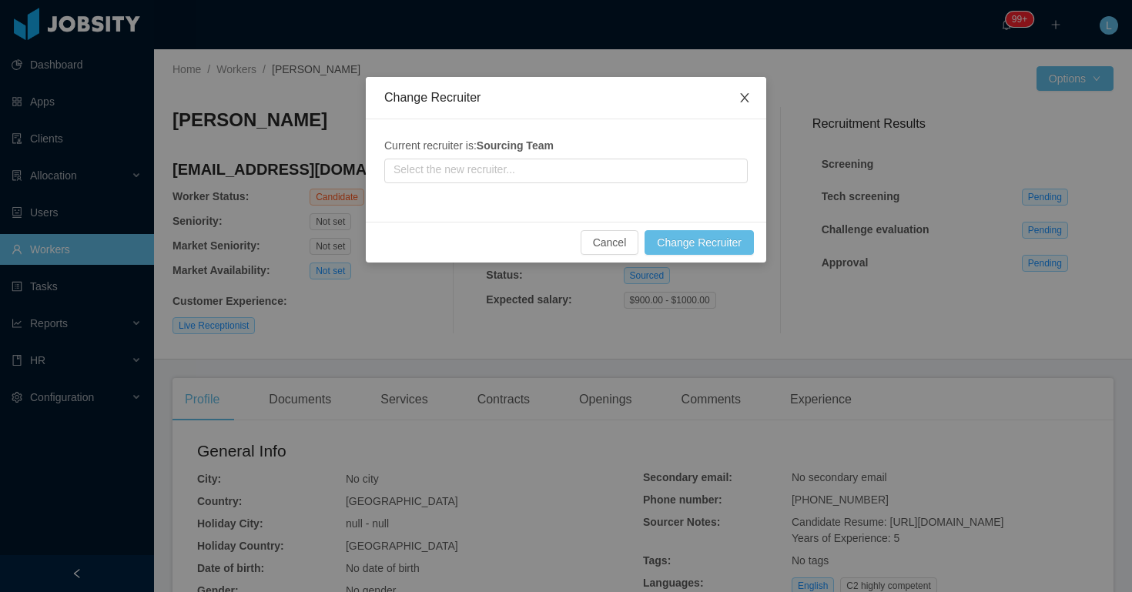
click at [748, 96] on icon "icon: close" at bounding box center [744, 98] width 12 height 12
